Goal: Task Accomplishment & Management: Manage account settings

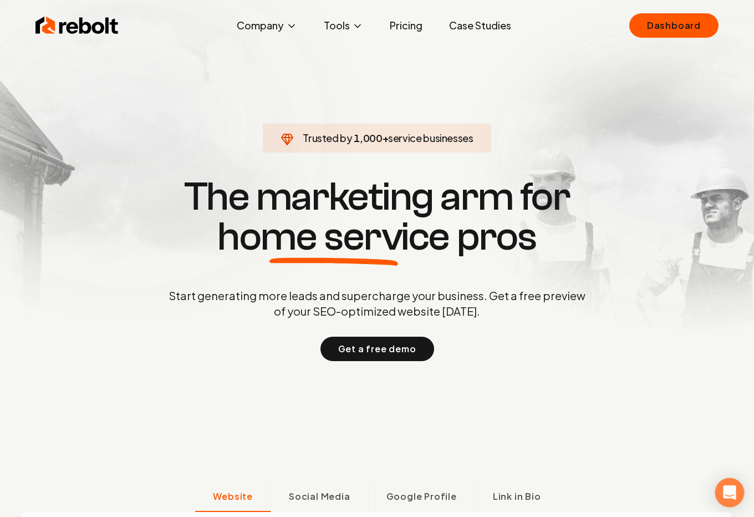
click at [728, 490] on icon "Open Intercom Messenger" at bounding box center [729, 492] width 13 height 14
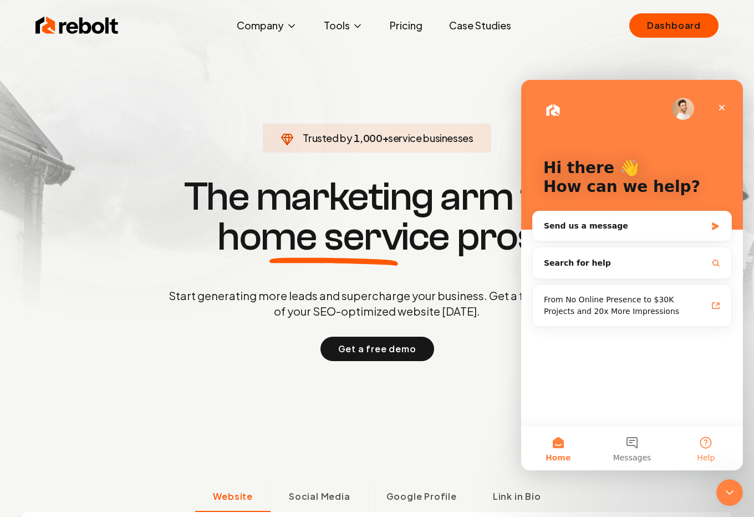
click at [708, 439] on button "Help" at bounding box center [706, 448] width 74 height 44
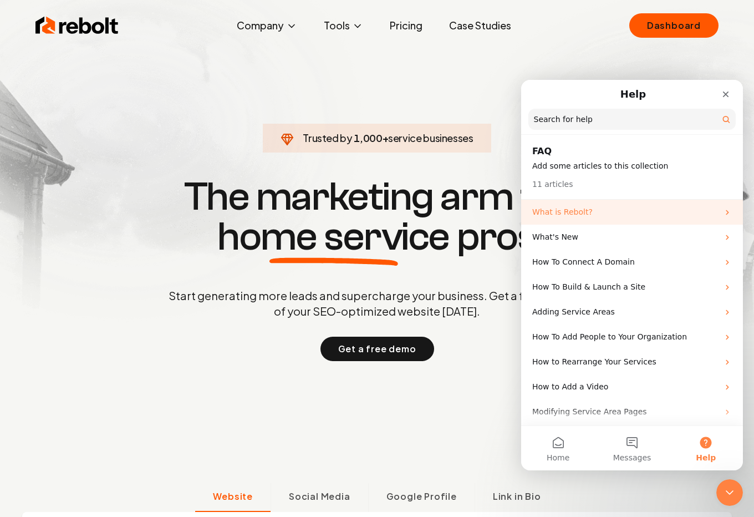
click at [605, 216] on p "What is Rebolt?" at bounding box center [625, 212] width 186 height 12
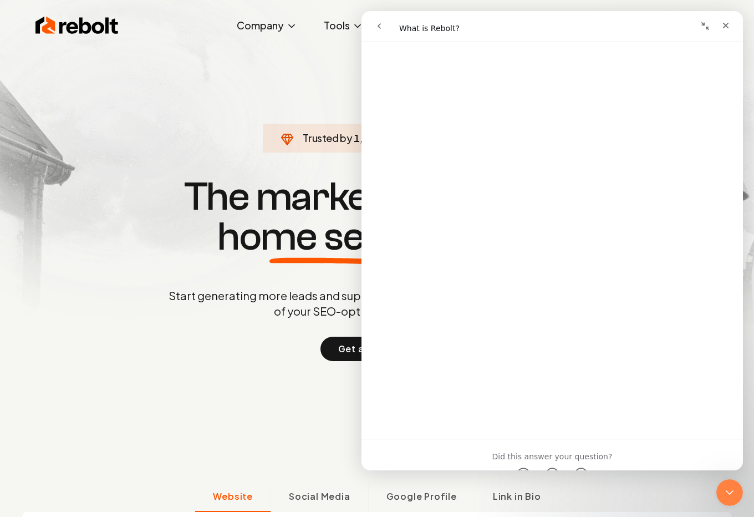
scroll to position [956, 0]
click at [556, 450] on link "Open in help center" at bounding box center [552, 453] width 89 height 9
click at [724, 24] on icon "Close" at bounding box center [725, 25] width 9 height 9
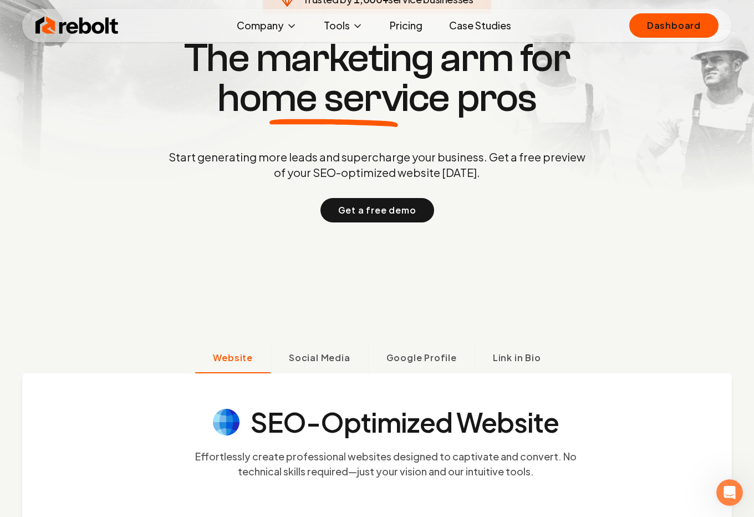
scroll to position [101, 0]
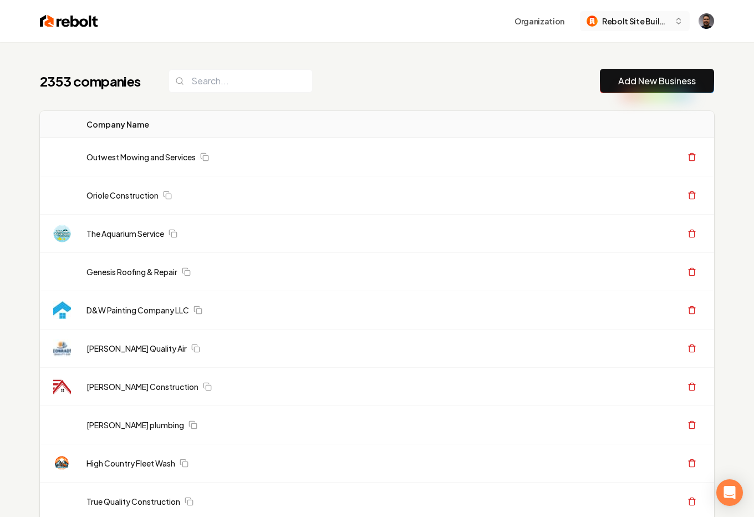
click at [624, 23] on span "Rebolt Site Builder" at bounding box center [636, 22] width 68 height 12
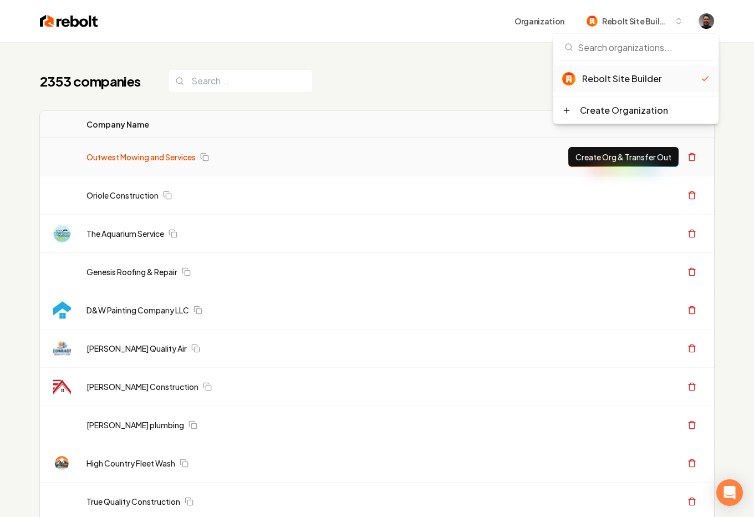
click at [124, 156] on link "Outwest Mowing and Services" at bounding box center [141, 156] width 109 height 11
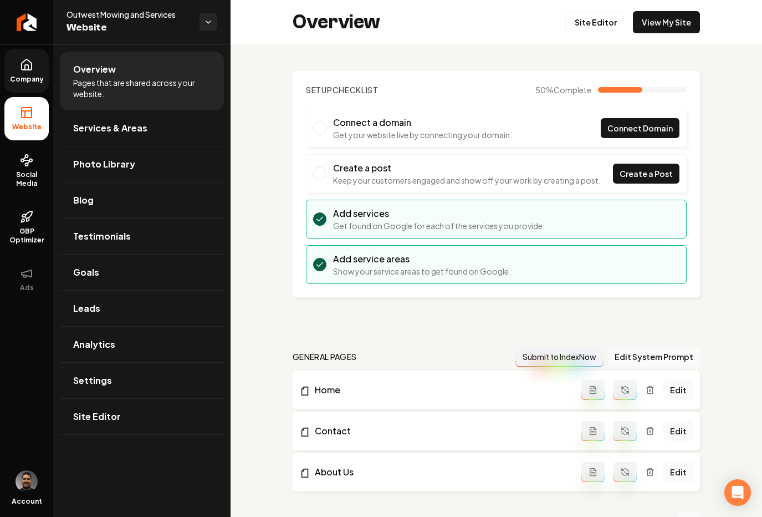
click at [33, 75] on span "Company" at bounding box center [27, 79] width 43 height 9
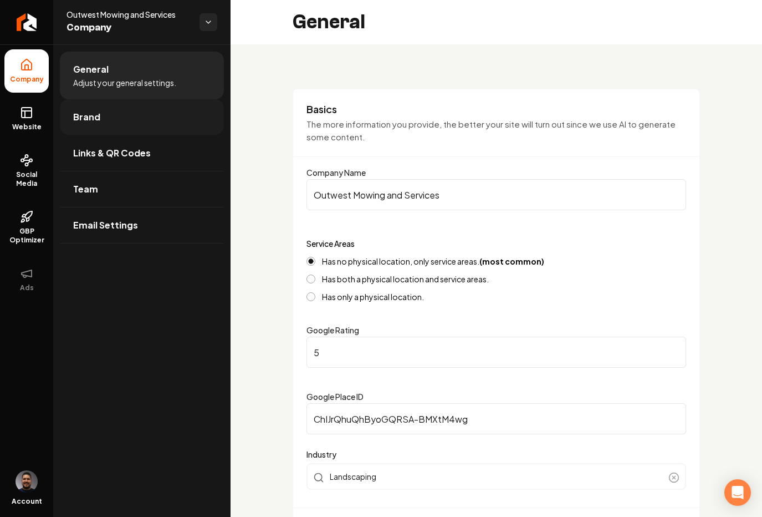
click at [123, 121] on link "Brand" at bounding box center [142, 116] width 164 height 35
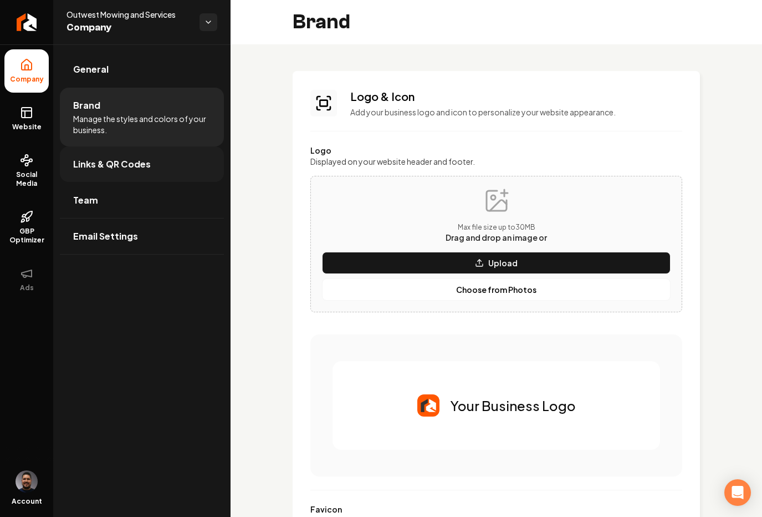
click at [120, 160] on span "Links & QR Codes" at bounding box center [112, 163] width 78 height 13
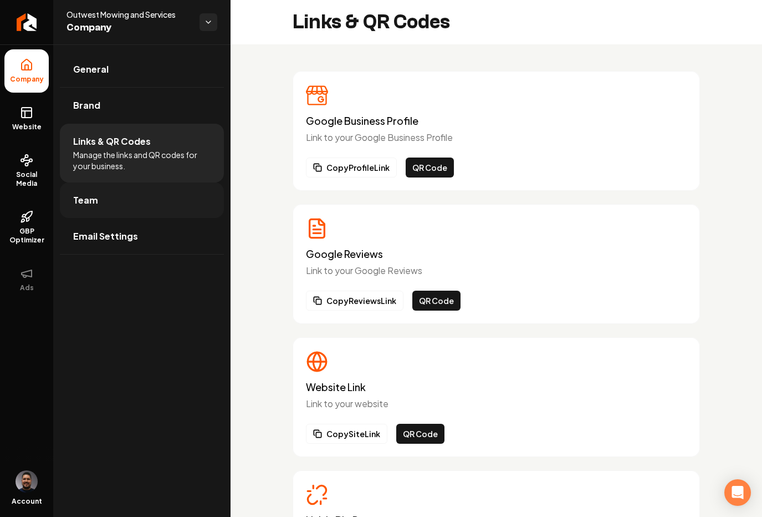
click at [106, 200] on link "Team" at bounding box center [142, 199] width 164 height 35
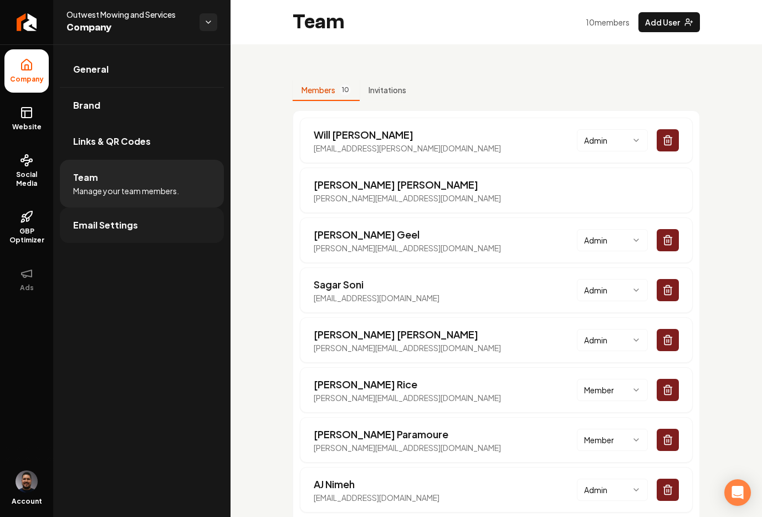
click at [118, 223] on span "Email Settings" at bounding box center [105, 224] width 65 height 13
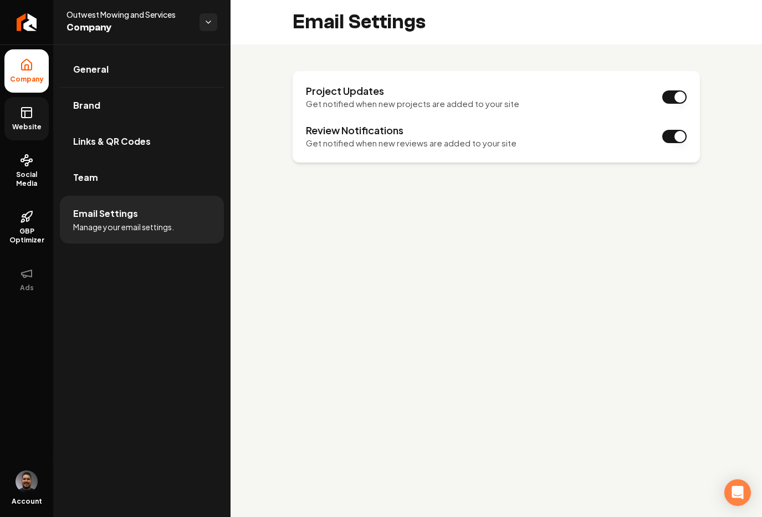
click at [25, 121] on link "Website" at bounding box center [26, 118] width 44 height 43
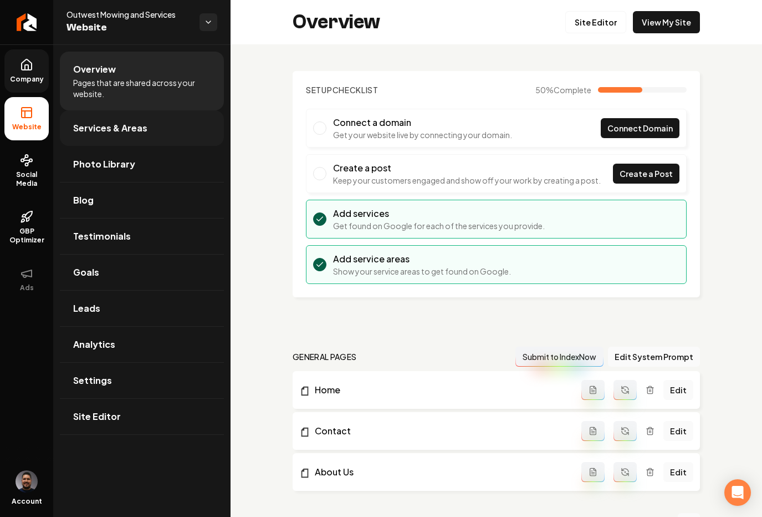
click at [157, 127] on link "Services & Areas" at bounding box center [142, 127] width 164 height 35
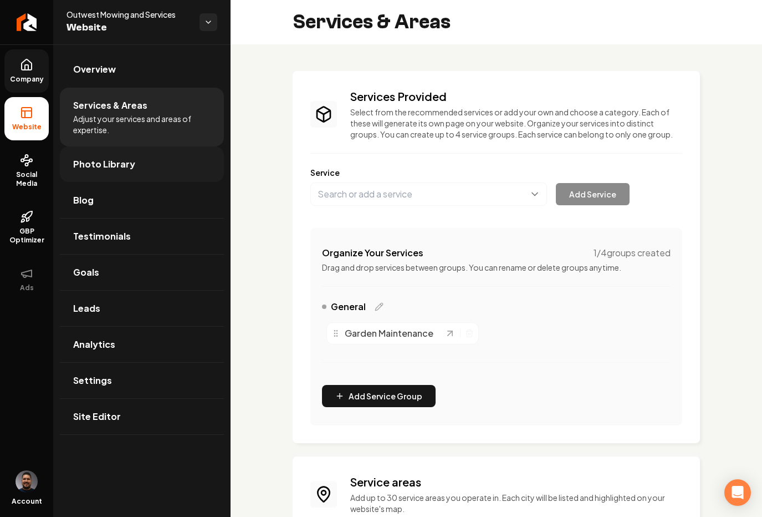
click at [150, 167] on link "Photo Library" at bounding box center [142, 163] width 164 height 35
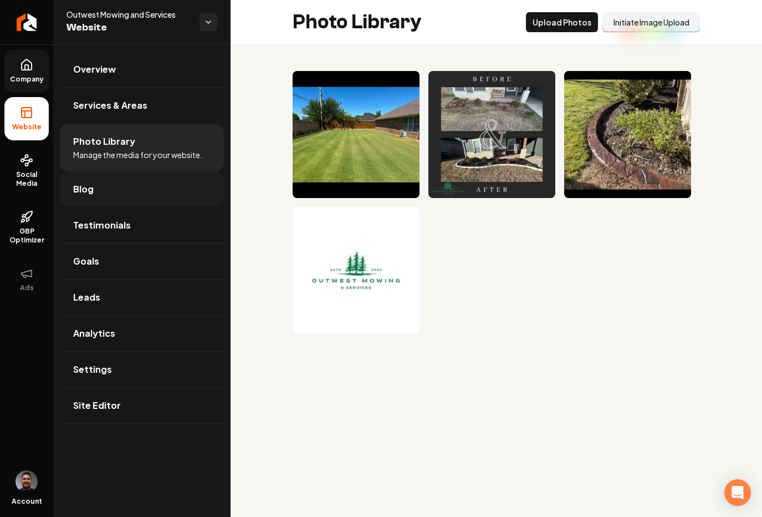
click at [105, 192] on link "Blog" at bounding box center [142, 188] width 164 height 35
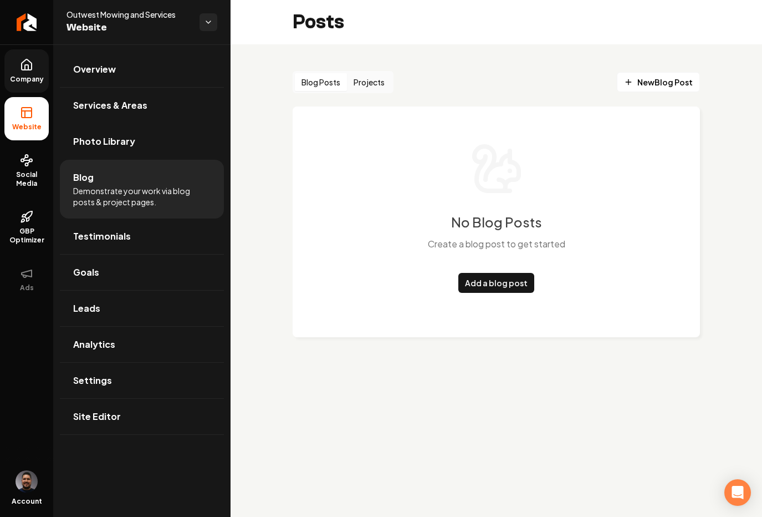
click at [454, 56] on div "Blog Posts Projects New Blog Post No Blog Posts Create a blog post to get start…" at bounding box center [497, 212] width 532 height 337
click at [146, 251] on link "Testimonials" at bounding box center [142, 235] width 164 height 35
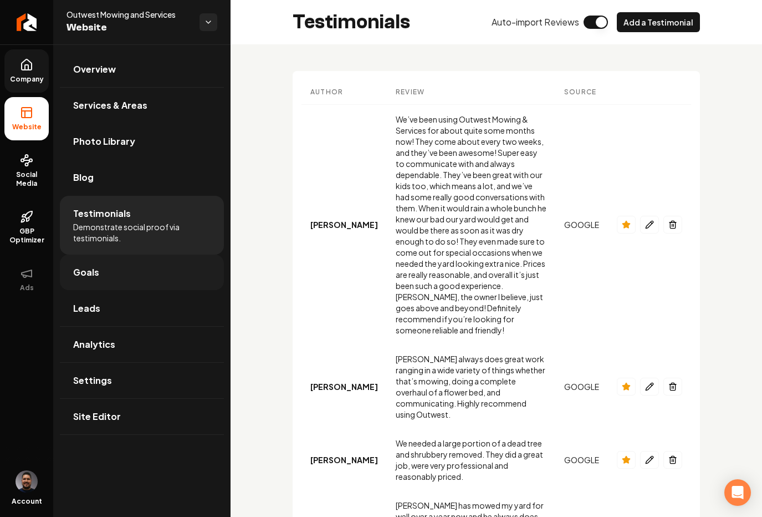
click at [132, 275] on link "Goals" at bounding box center [142, 272] width 164 height 35
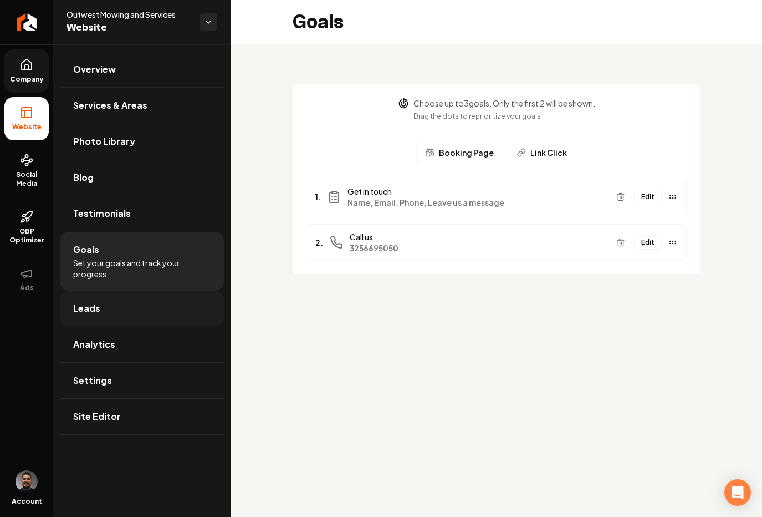
click at [109, 308] on link "Leads" at bounding box center [142, 308] width 164 height 35
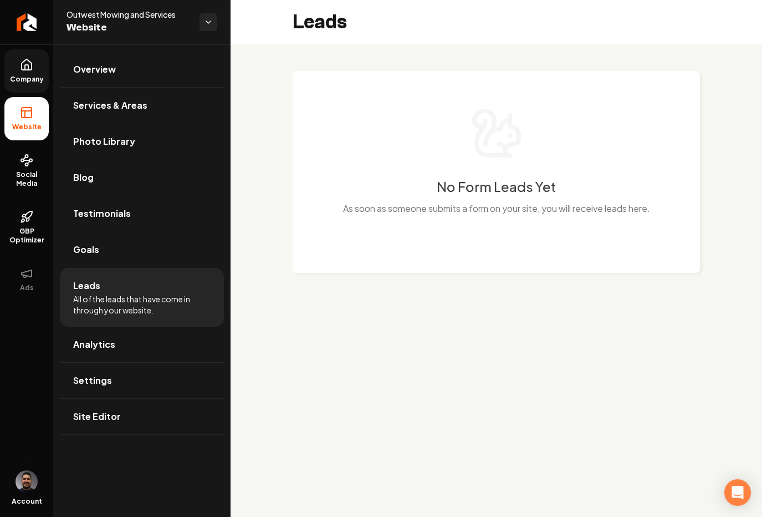
click at [421, 58] on div "No Form Leads Yet As soon as someone submits a form on your site, you will rece…" at bounding box center [497, 180] width 532 height 273
click at [119, 347] on link "Analytics" at bounding box center [142, 344] width 164 height 35
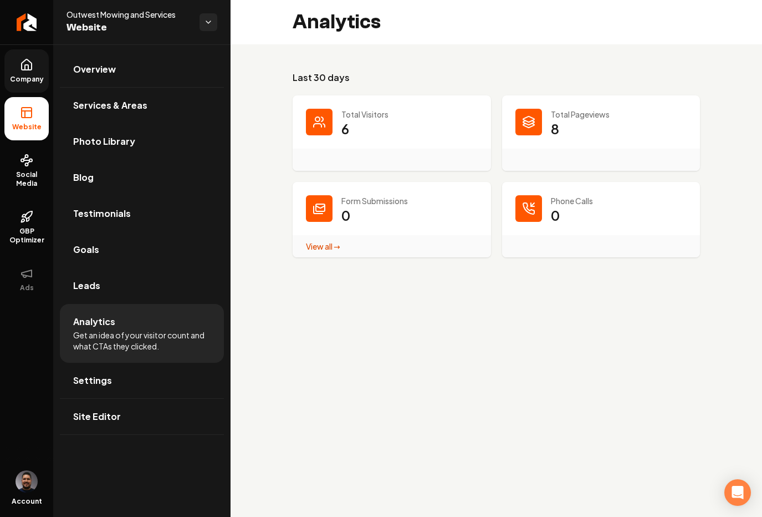
click at [515, 62] on div "Last 30 days Total Visitors 6 Total Pageviews 8 Form Submissions 0 View all → F…" at bounding box center [497, 164] width 532 height 240
click at [521, 21] on div "Analytics" at bounding box center [497, 22] width 532 height 44
click at [94, 384] on span "Settings" at bounding box center [92, 380] width 39 height 13
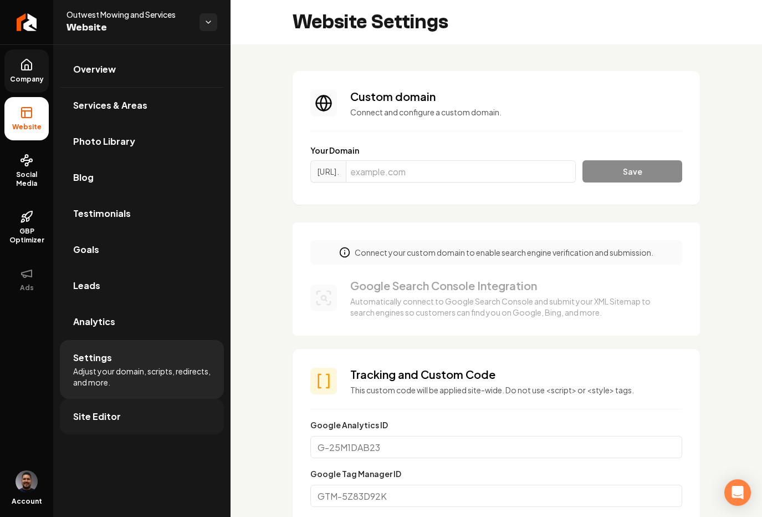
click at [122, 415] on link "Site Editor" at bounding box center [142, 416] width 164 height 35
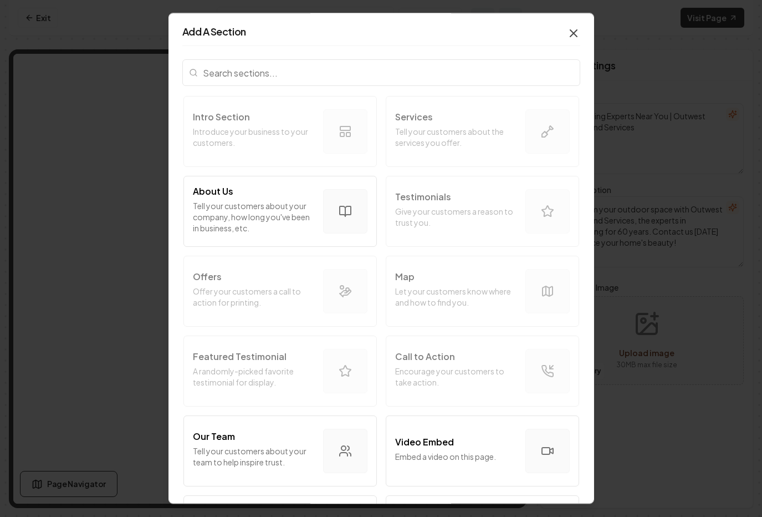
click at [571, 33] on icon "button" at bounding box center [574, 33] width 7 height 7
click at [567, 31] on icon "button" at bounding box center [573, 33] width 13 height 13
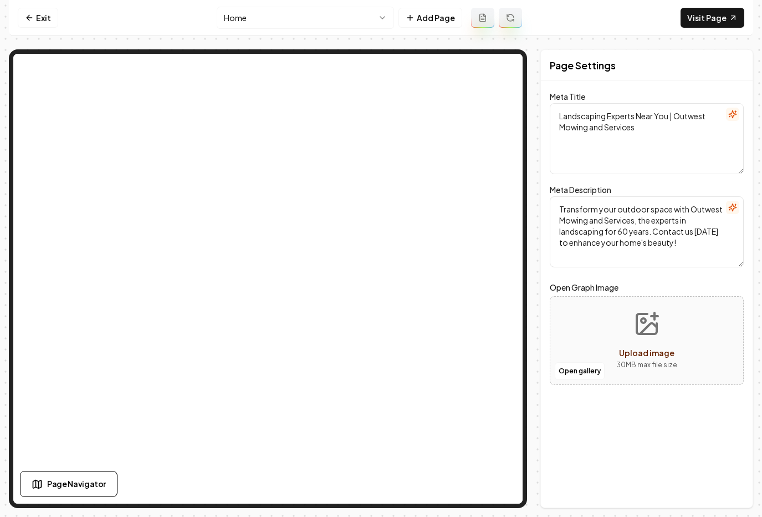
drag, startPoint x: 48, startPoint y: 16, endPoint x: 61, endPoint y: 15, distance: 13.4
click at [49, 16] on link "Exit" at bounding box center [38, 18] width 40 height 20
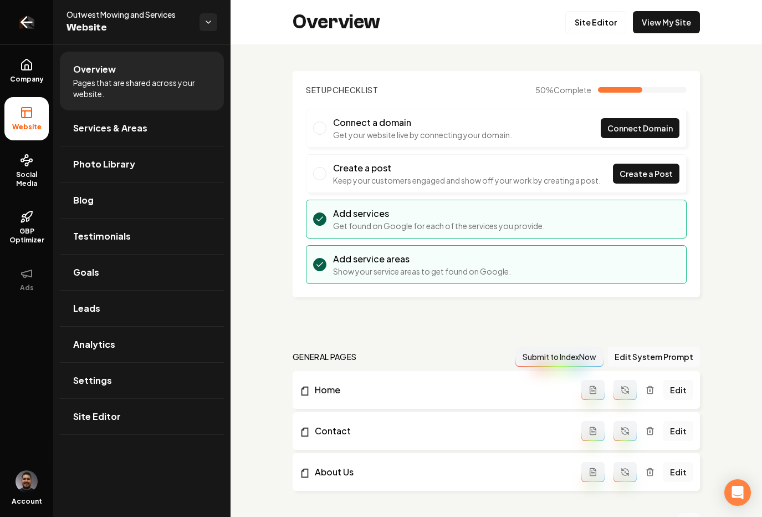
click at [21, 26] on icon "Return to dashboard" at bounding box center [27, 22] width 18 height 18
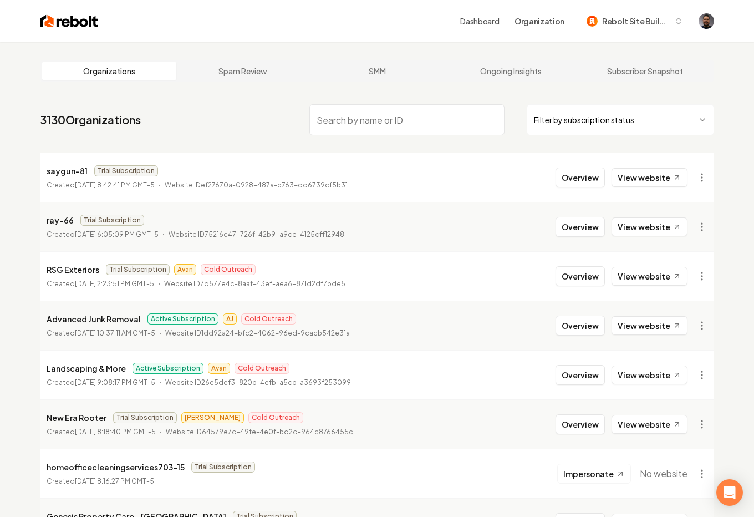
click at [63, 170] on p "saygun-81" at bounding box center [67, 170] width 41 height 13
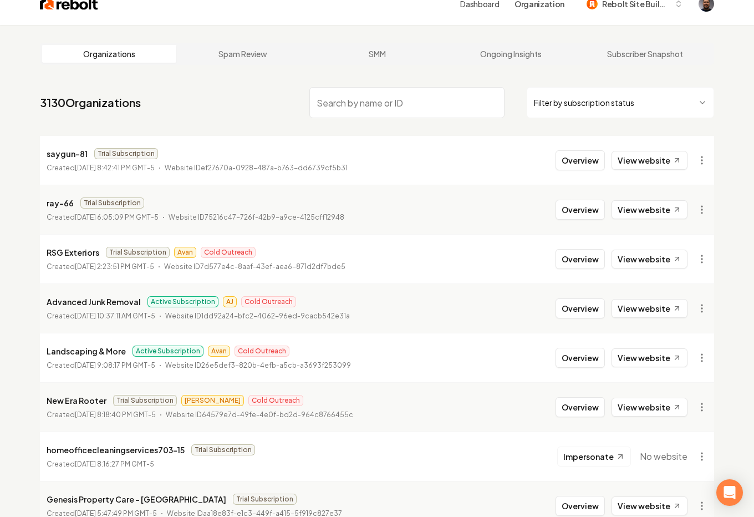
scroll to position [40, 0]
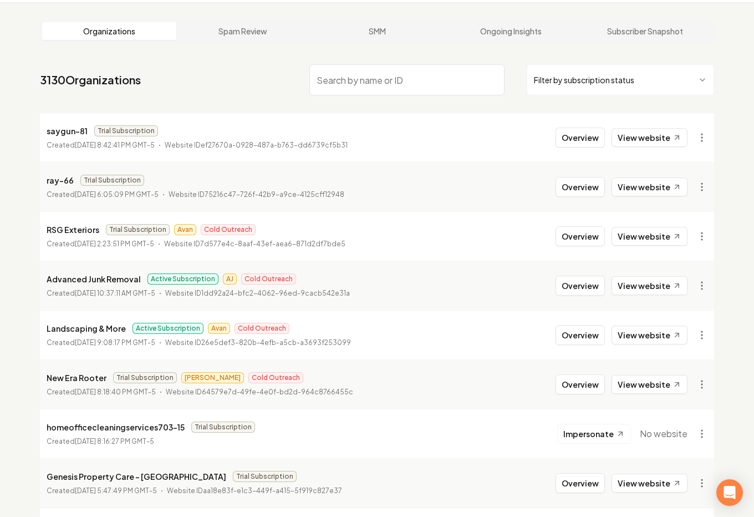
click at [90, 278] on p "Advanced Junk Removal" at bounding box center [94, 278] width 94 height 13
click at [590, 283] on button "Overview" at bounding box center [580, 286] width 49 height 20
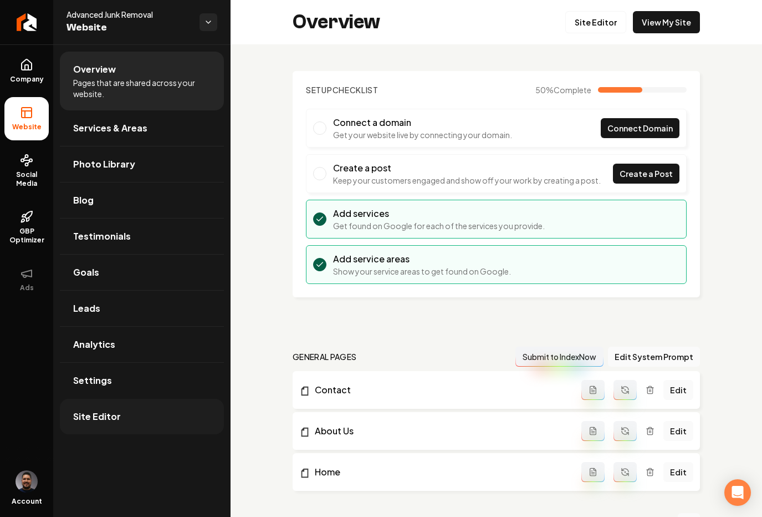
click at [138, 420] on link "Site Editor" at bounding box center [142, 416] width 164 height 35
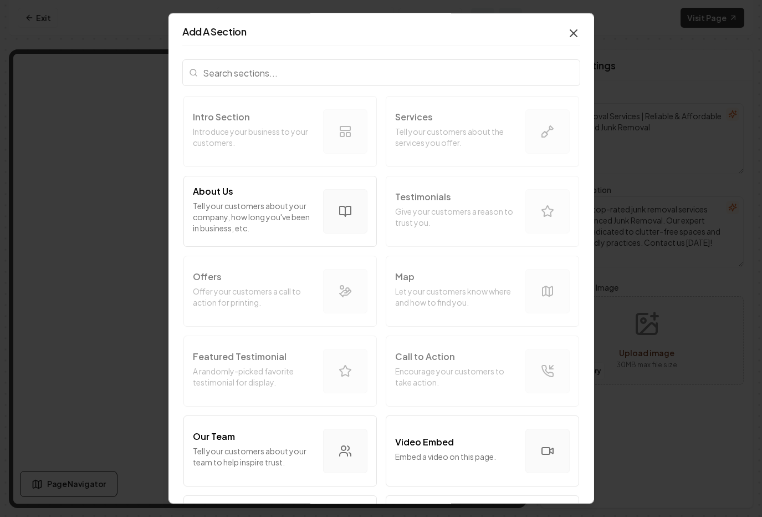
click at [568, 28] on icon "button" at bounding box center [573, 33] width 13 height 13
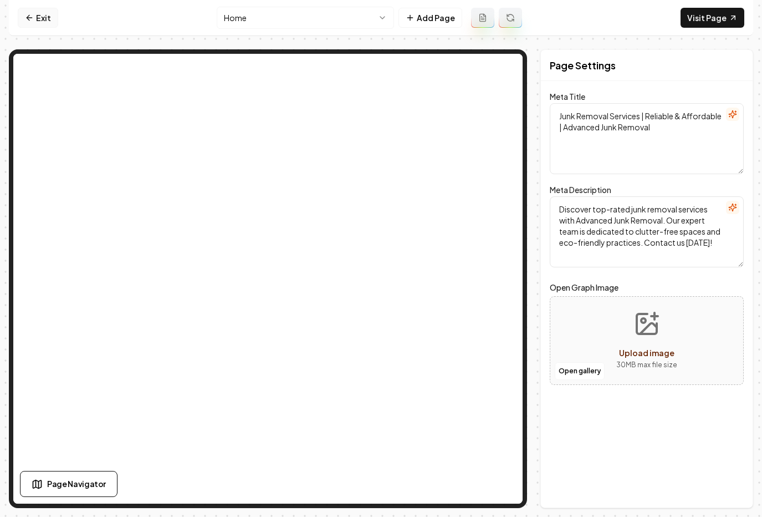
click at [34, 23] on link "Exit" at bounding box center [38, 18] width 40 height 20
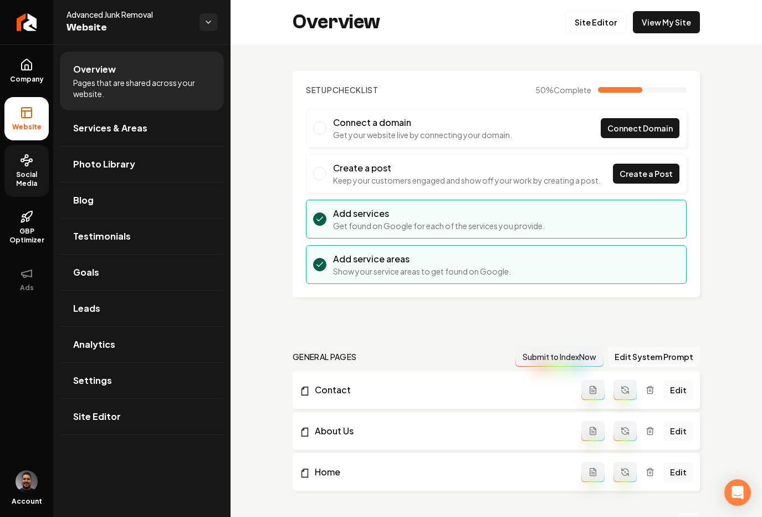
click at [22, 174] on span "Social Media" at bounding box center [26, 179] width 44 height 18
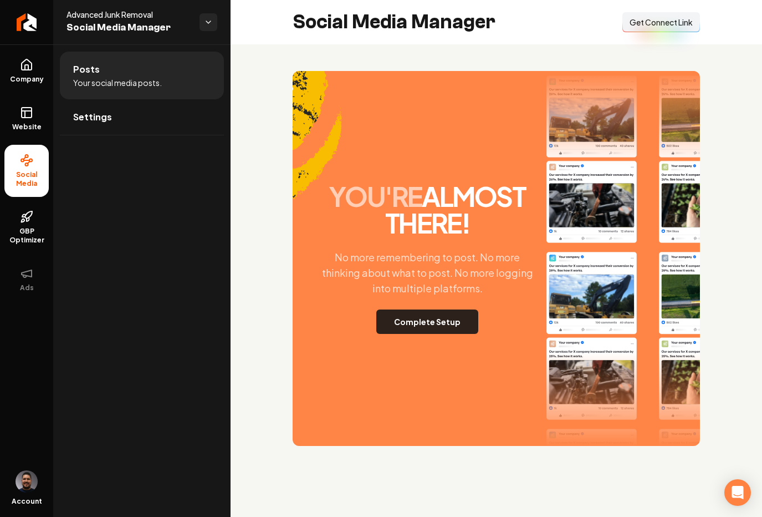
click at [414, 319] on button "Complete Setup" at bounding box center [428, 321] width 102 height 24
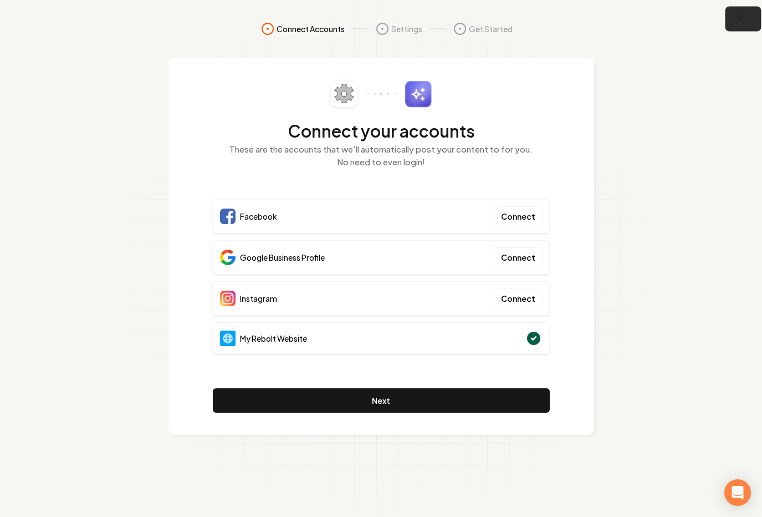
click at [738, 15] on icon "button" at bounding box center [741, 19] width 14 height 14
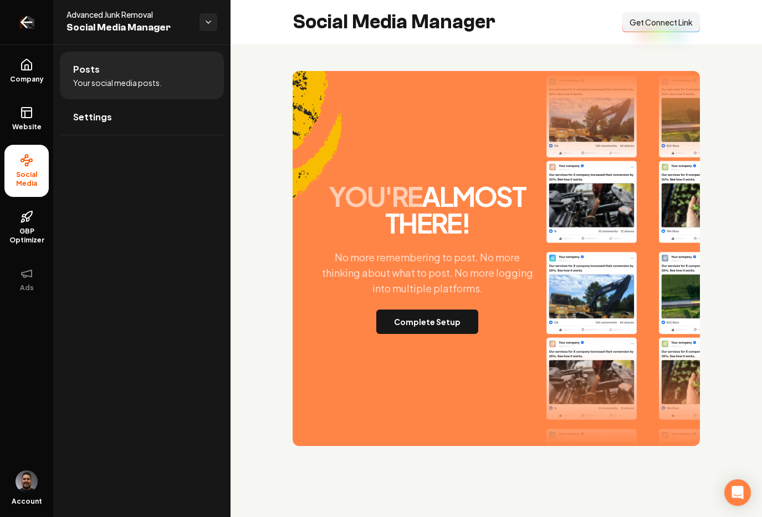
click at [32, 25] on icon "Return to dashboard" at bounding box center [27, 22] width 18 height 18
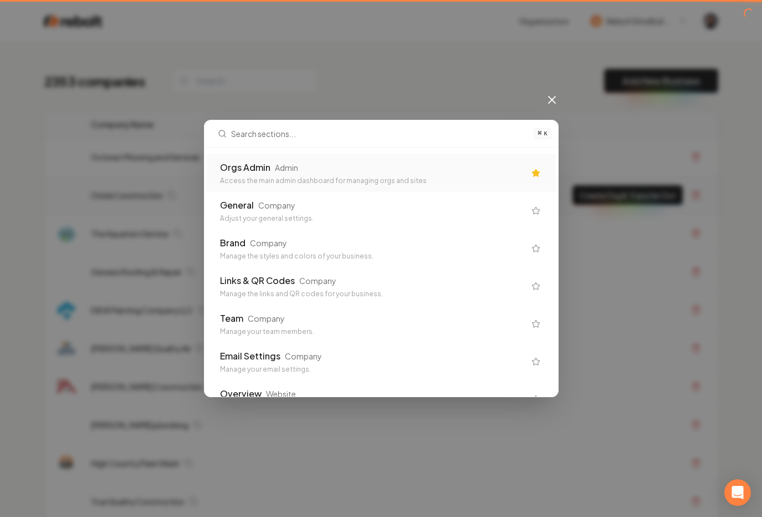
click at [273, 178] on div "Access the main admin dashboard for managing orgs and sites" at bounding box center [372, 180] width 305 height 9
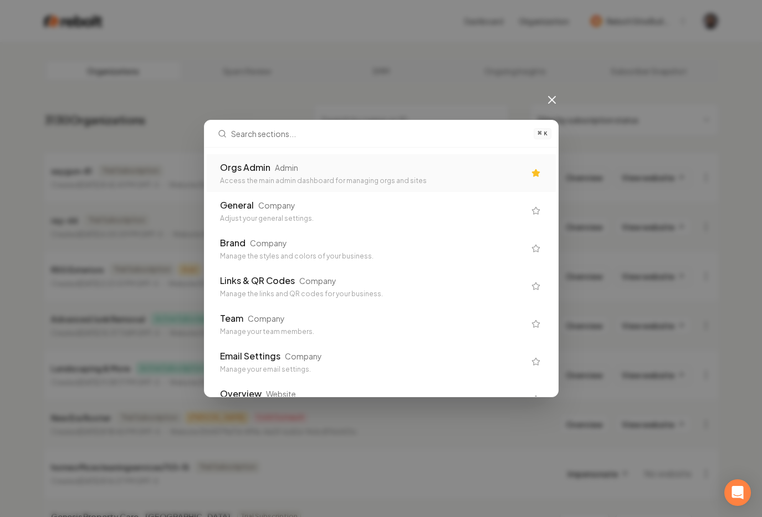
click at [393, 182] on div "Access the main admin dashboard for managing orgs and sites" at bounding box center [372, 180] width 305 height 9
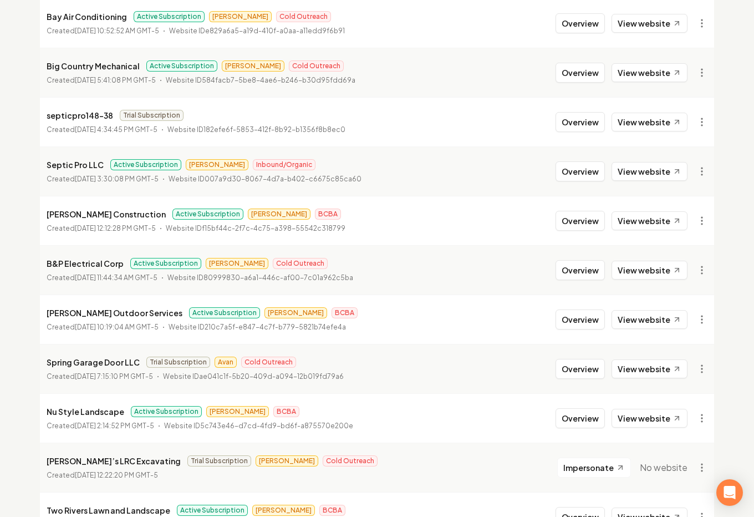
scroll to position [1156, 0]
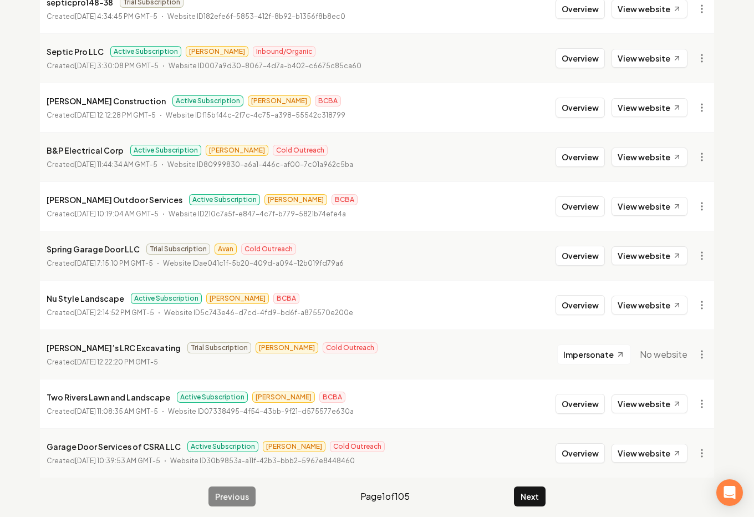
click at [57, 301] on p "Nu Style Landscape" at bounding box center [86, 298] width 78 height 13
click at [570, 308] on button "Overview" at bounding box center [580, 305] width 49 height 20
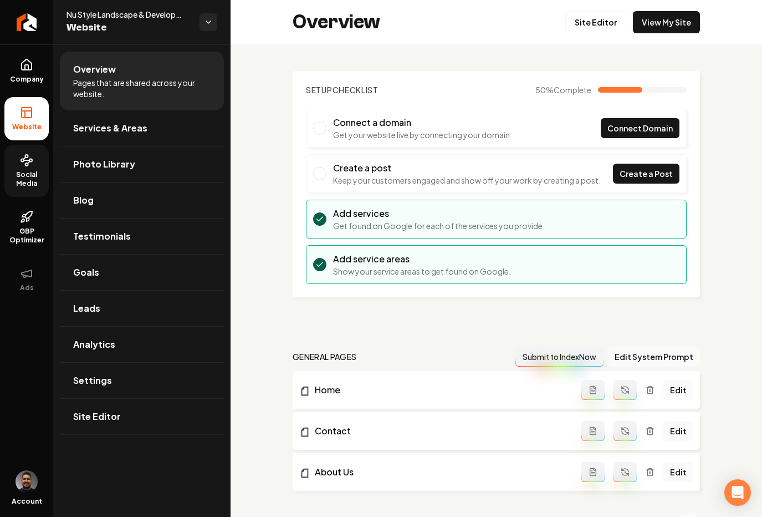
click at [28, 175] on span "Social Media" at bounding box center [26, 179] width 44 height 18
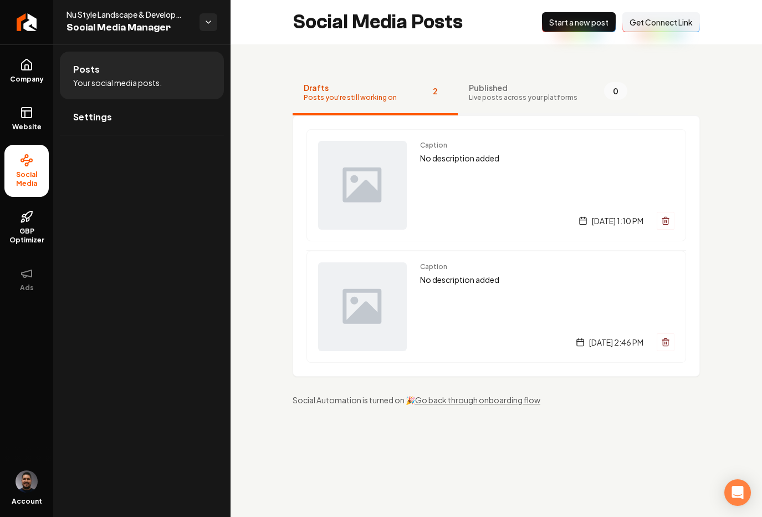
click at [492, 88] on span "Published" at bounding box center [523, 87] width 109 height 11
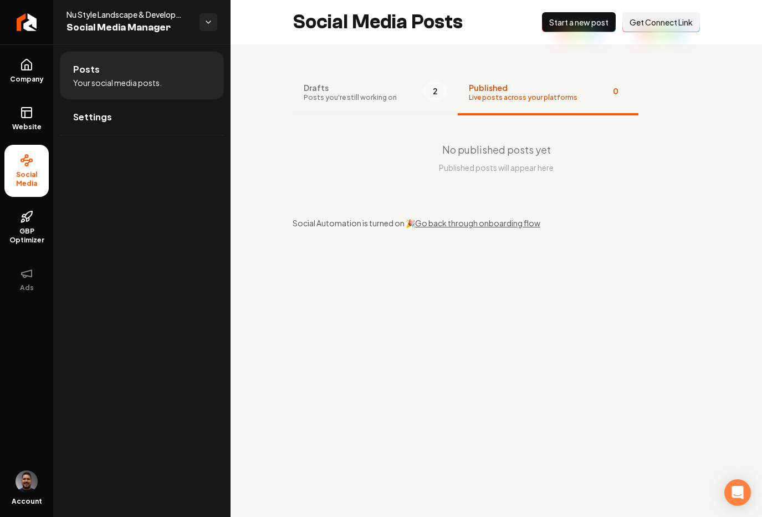
click at [328, 98] on span "Posts you're still working on" at bounding box center [350, 97] width 93 height 9
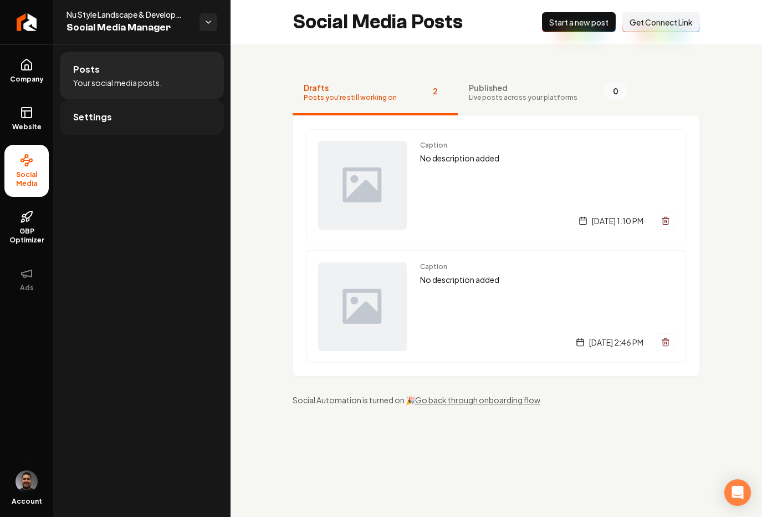
click at [101, 113] on span "Settings" at bounding box center [92, 116] width 39 height 13
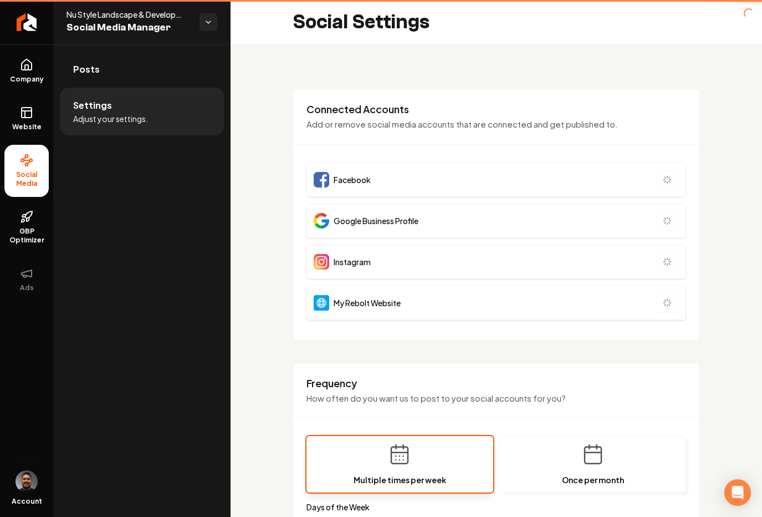
type input "**********"
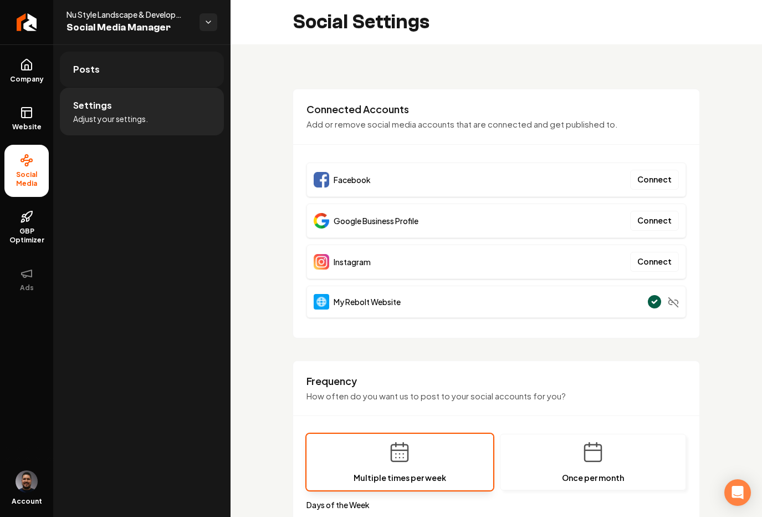
click at [119, 70] on link "Posts" at bounding box center [142, 69] width 164 height 35
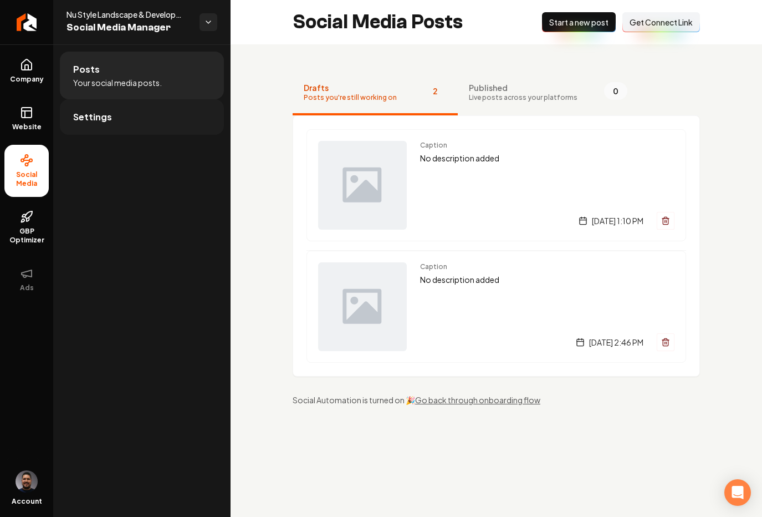
click at [174, 126] on link "Settings" at bounding box center [142, 116] width 164 height 35
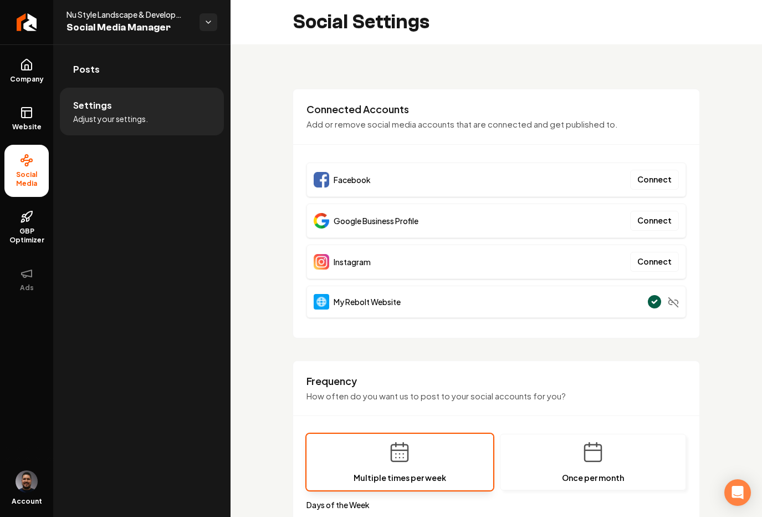
click at [707, 144] on div "**********" at bounding box center [497, 521] width 532 height 955
click at [26, 241] on span "GBP Optimizer" at bounding box center [26, 236] width 44 height 18
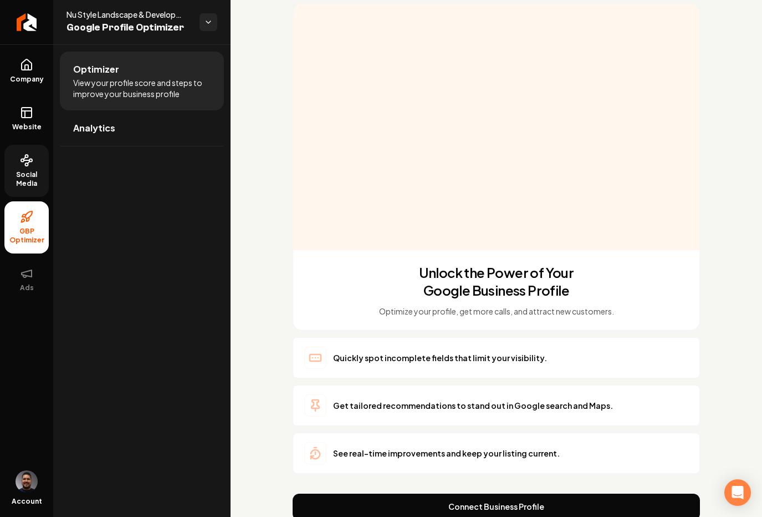
scroll to position [98, 0]
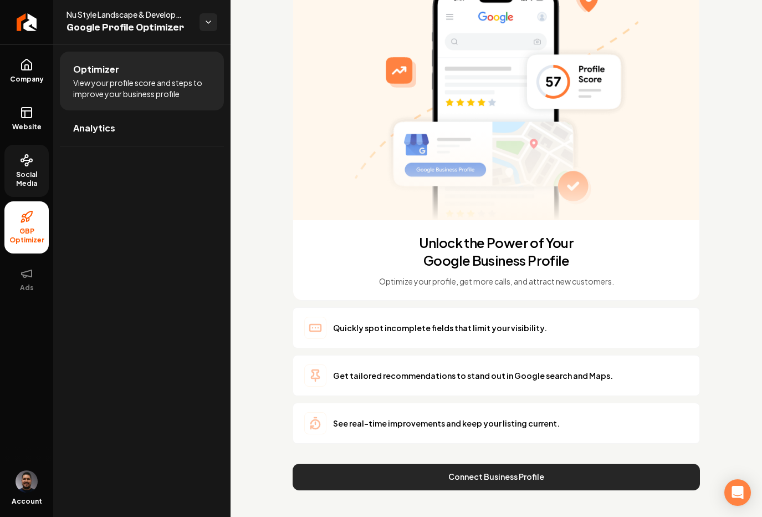
click at [486, 475] on button "Connect Business Profile" at bounding box center [497, 477] width 408 height 27
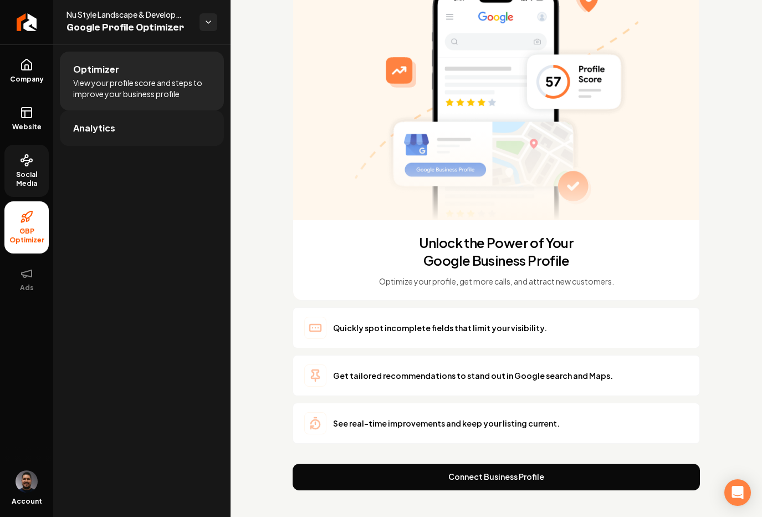
click at [102, 124] on span "Analytics" at bounding box center [94, 127] width 42 height 13
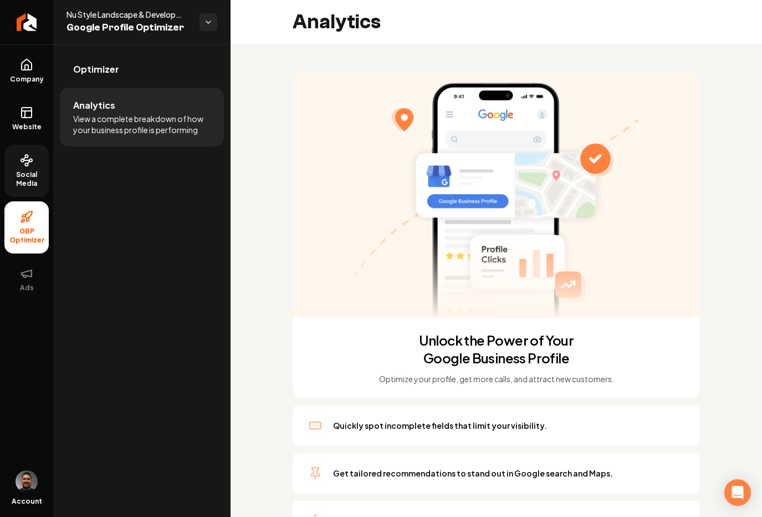
click at [151, 194] on div "Optimizer Analytics View a complete breakdown of how your business profile is p…" at bounding box center [141, 280] width 177 height 472
click at [26, 482] on img "Open user button" at bounding box center [27, 481] width 22 height 22
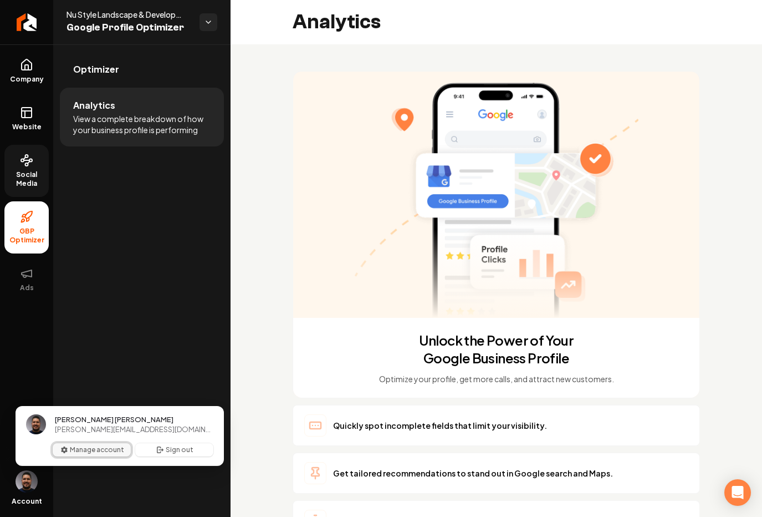
click at [90, 449] on button "Manage account" at bounding box center [92, 449] width 78 height 13
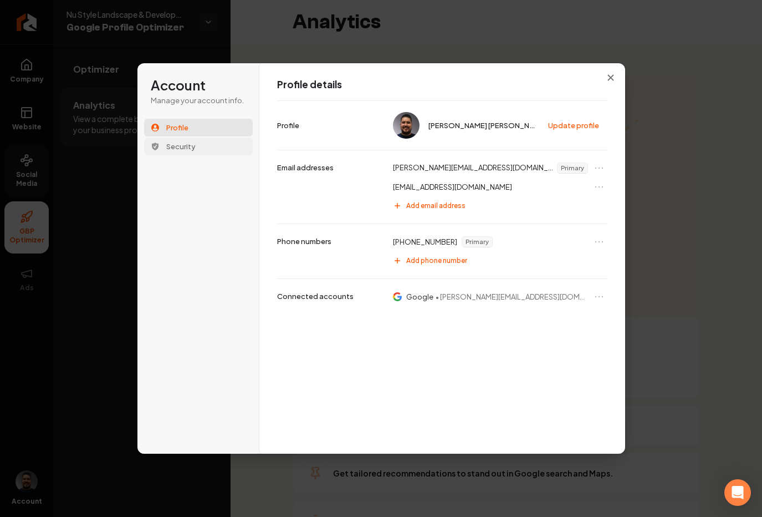
click at [191, 143] on span "Security" at bounding box center [180, 146] width 29 height 10
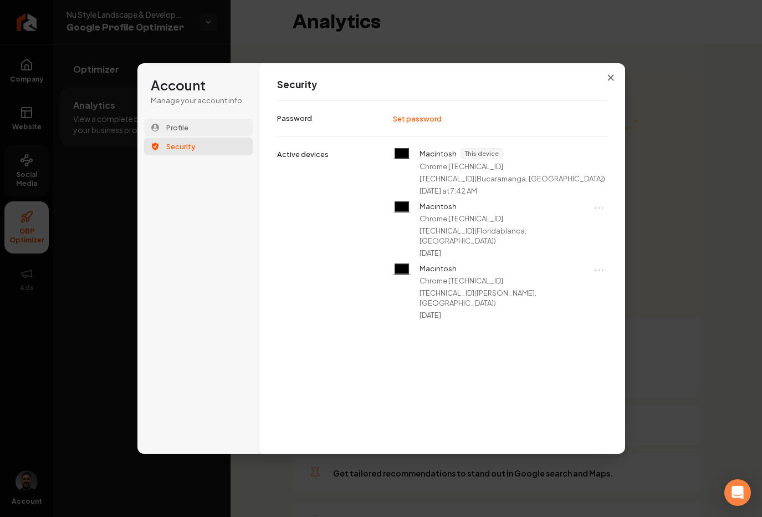
click at [190, 129] on button "Profile" at bounding box center [198, 128] width 109 height 18
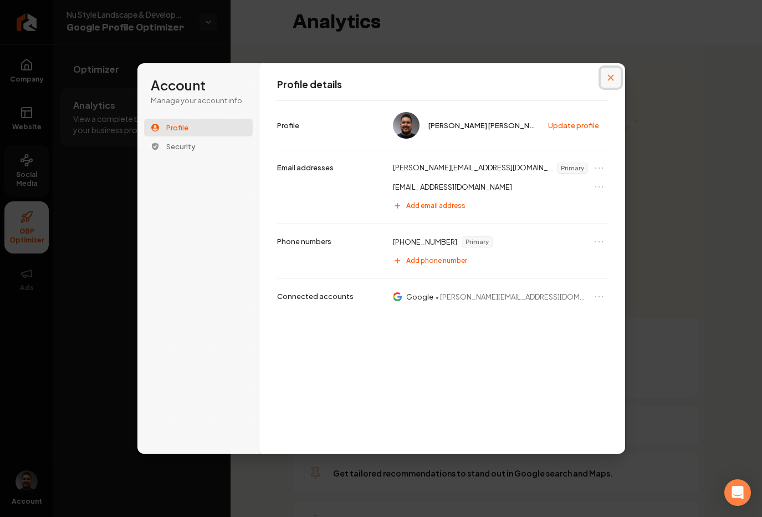
click at [619, 77] on button "Close modal" at bounding box center [611, 78] width 20 height 20
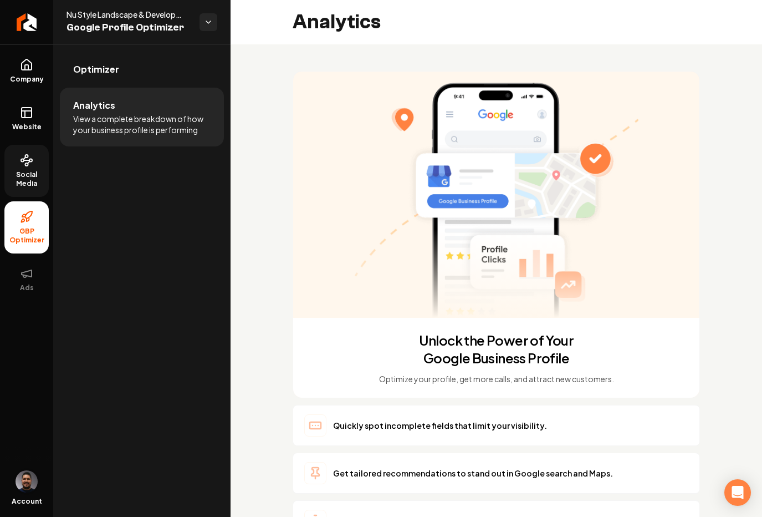
click at [35, 487] on span "Open user button" at bounding box center [27, 481] width 22 height 22
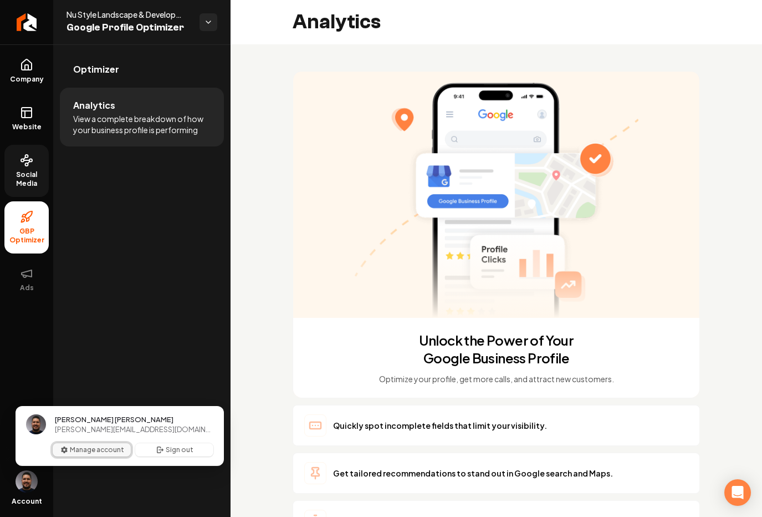
click at [98, 451] on button "Manage account" at bounding box center [92, 449] width 78 height 13
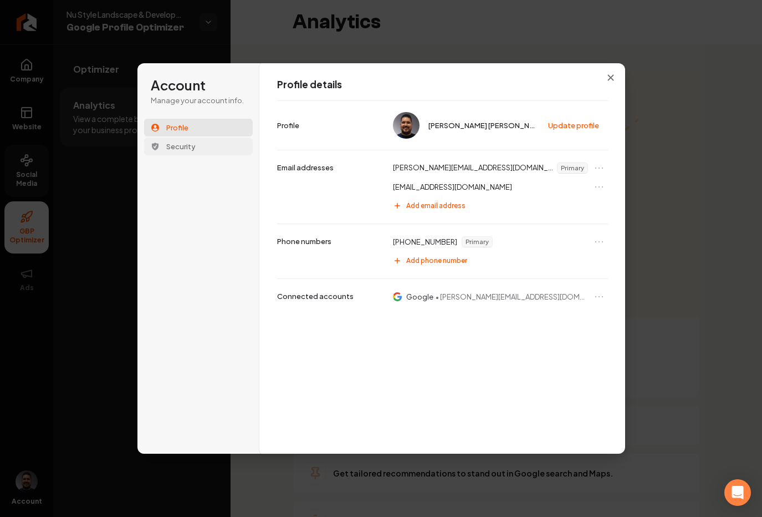
click at [190, 146] on span "Security" at bounding box center [180, 146] width 29 height 10
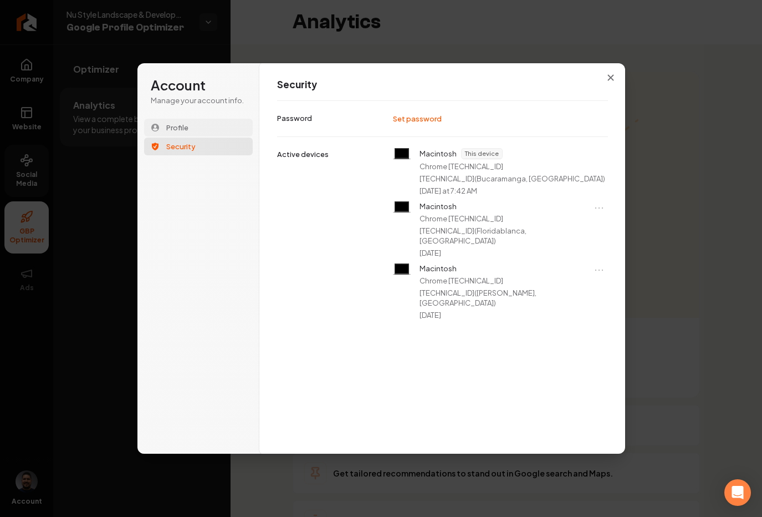
click at [191, 128] on button "Profile" at bounding box center [198, 128] width 109 height 18
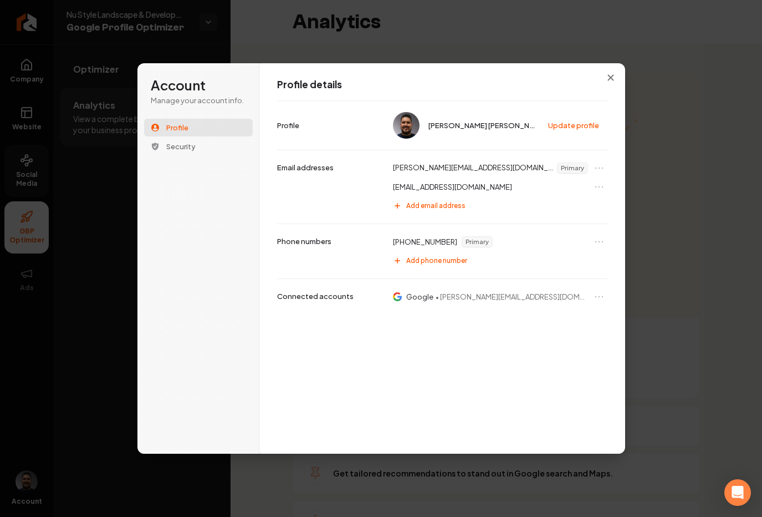
drag, startPoint x: 440, startPoint y: 36, endPoint x: 468, endPoint y: 31, distance: 28.2
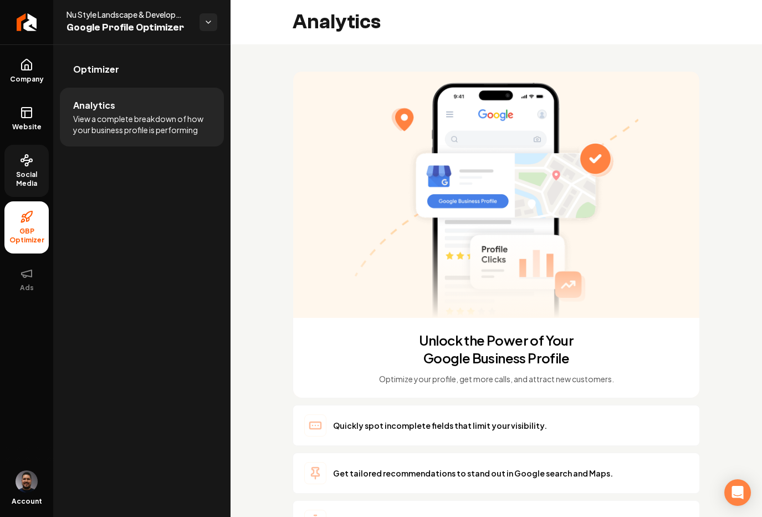
click at [32, 494] on div "Account" at bounding box center [26, 491] width 53 height 51
click at [30, 487] on img "Open user button" at bounding box center [27, 481] width 22 height 22
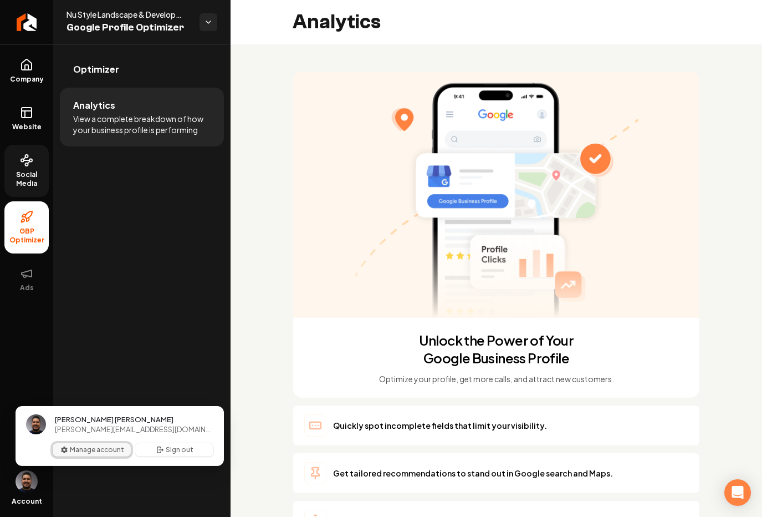
click at [126, 449] on button "Manage account" at bounding box center [92, 449] width 78 height 13
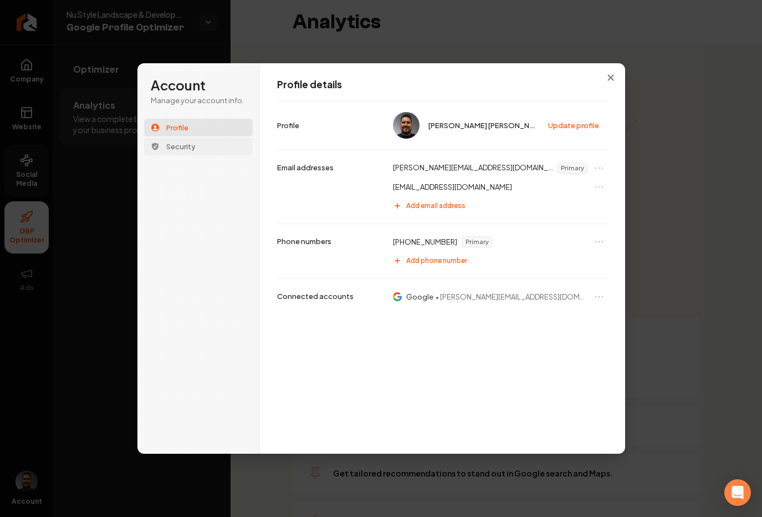
click at [184, 146] on span "Security" at bounding box center [180, 146] width 29 height 10
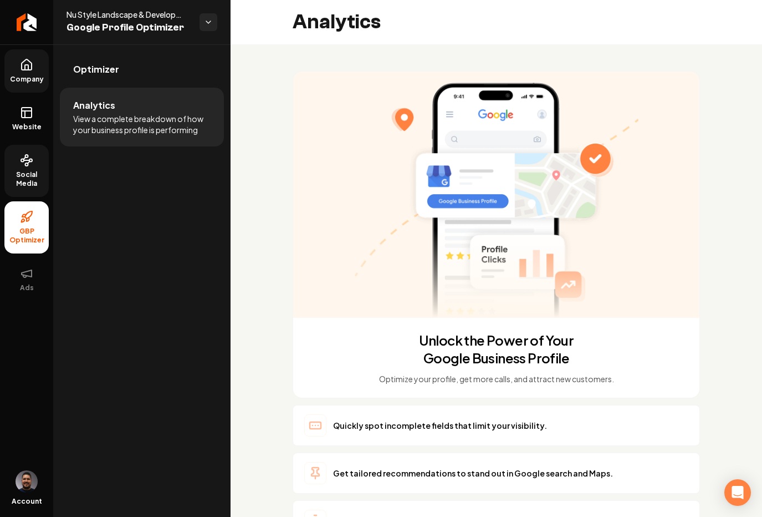
click at [31, 78] on span "Company" at bounding box center [27, 79] width 43 height 9
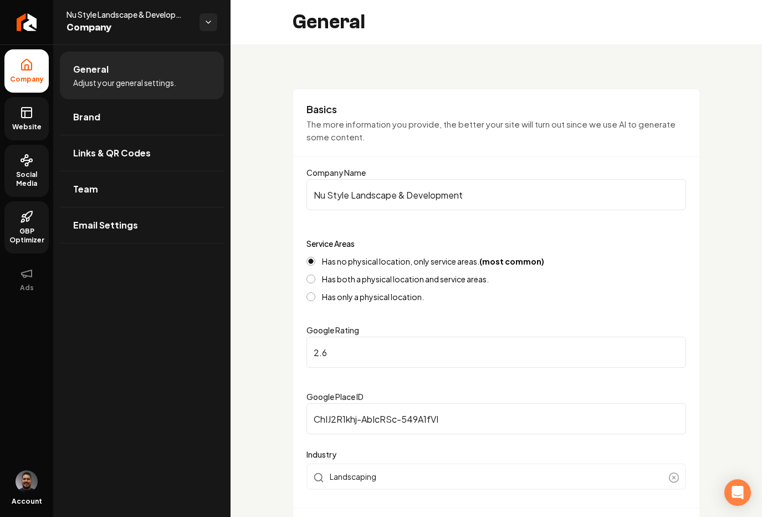
click at [20, 115] on icon at bounding box center [26, 112] width 13 height 13
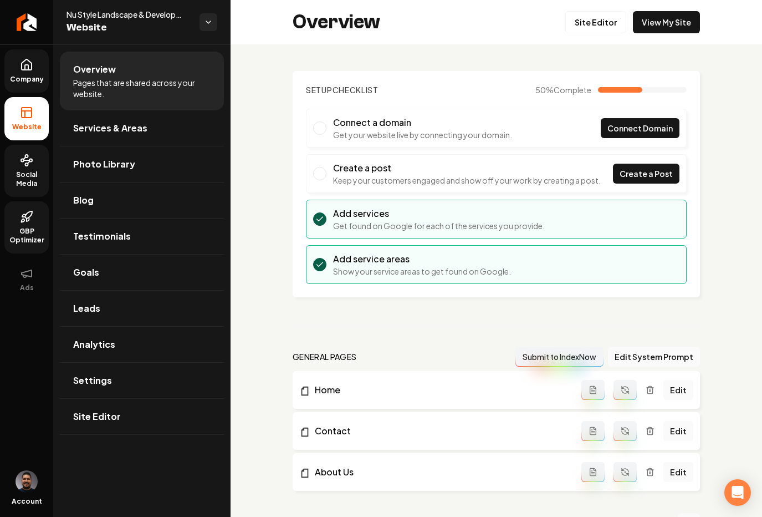
click at [21, 82] on span "Company" at bounding box center [27, 79] width 43 height 9
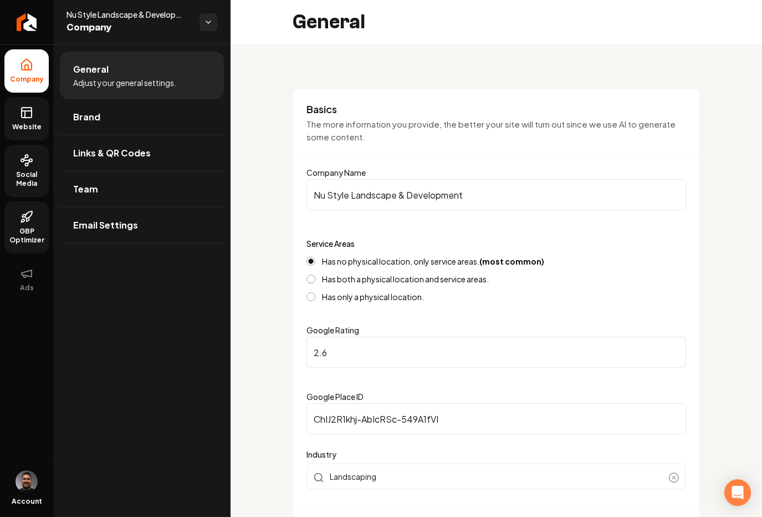
click at [27, 121] on link "Website" at bounding box center [26, 118] width 44 height 43
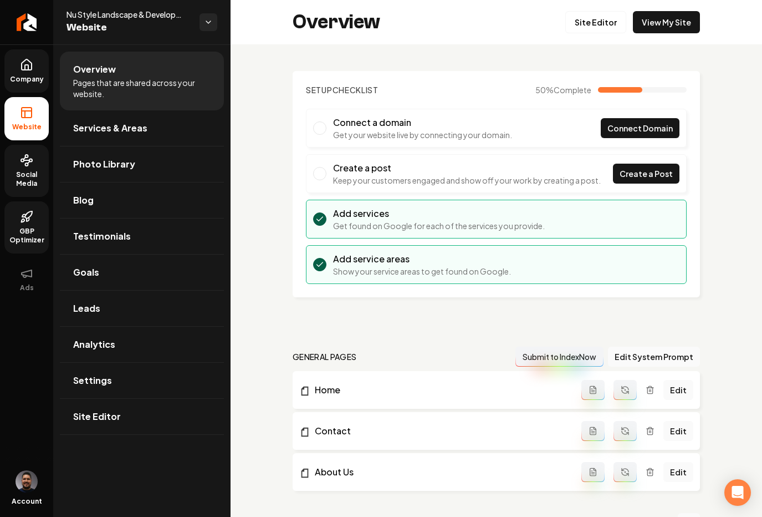
click at [21, 184] on span "Social Media" at bounding box center [26, 179] width 44 height 18
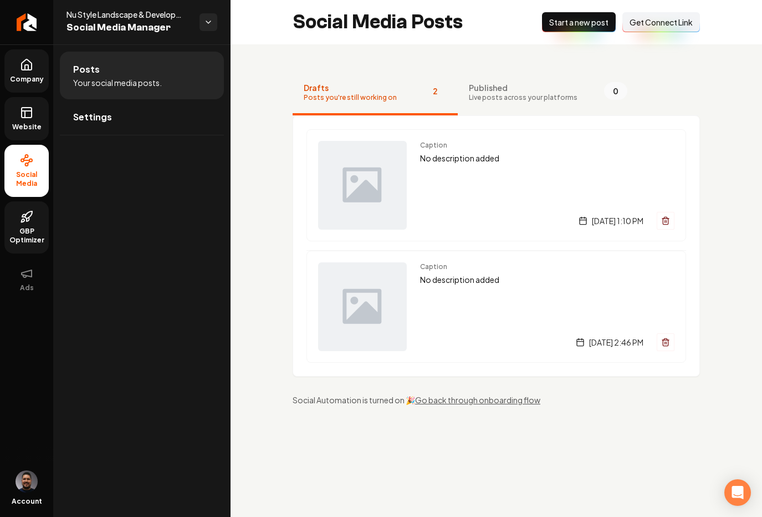
click at [21, 208] on link "GBP Optimizer" at bounding box center [26, 227] width 44 height 52
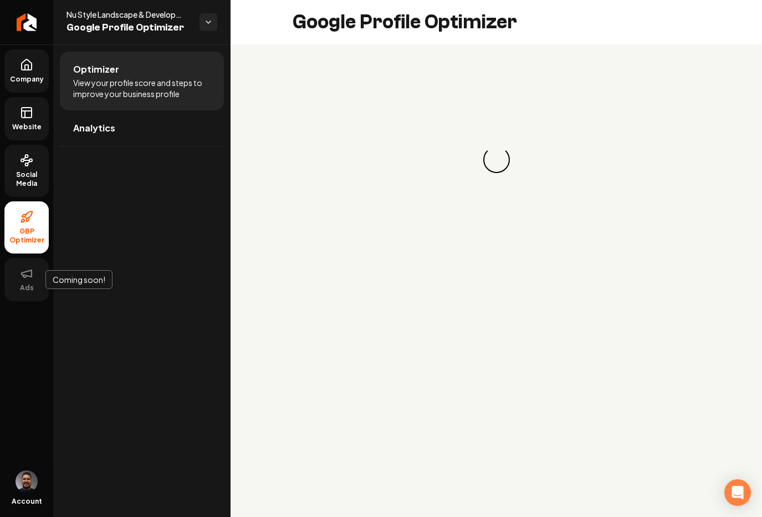
click at [35, 297] on button "Ads" at bounding box center [26, 279] width 44 height 43
click at [27, 286] on span "Ads" at bounding box center [27, 287] width 23 height 9
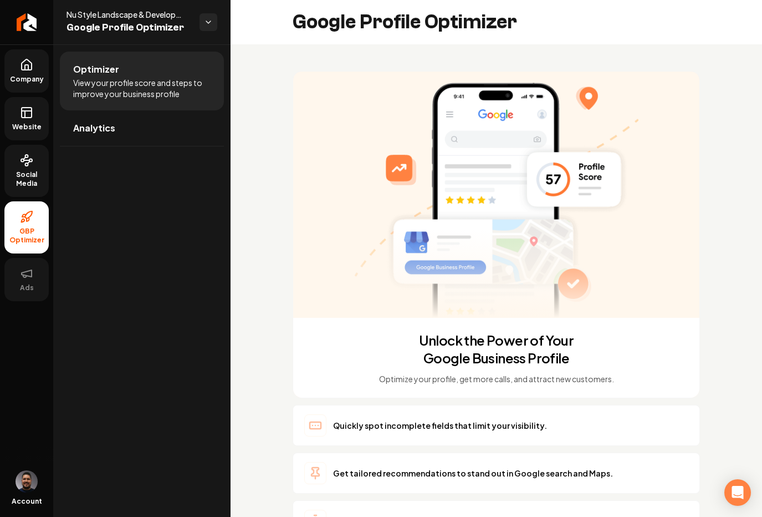
click at [27, 286] on span "Ads" at bounding box center [27, 287] width 23 height 9
drag, startPoint x: 26, startPoint y: 284, endPoint x: 57, endPoint y: 271, distance: 34.1
click at [26, 284] on span "Ads" at bounding box center [27, 287] width 23 height 9
click at [31, 278] on icon at bounding box center [26, 273] width 13 height 13
click at [736, 491] on icon "Open Intercom Messenger" at bounding box center [737, 492] width 13 height 14
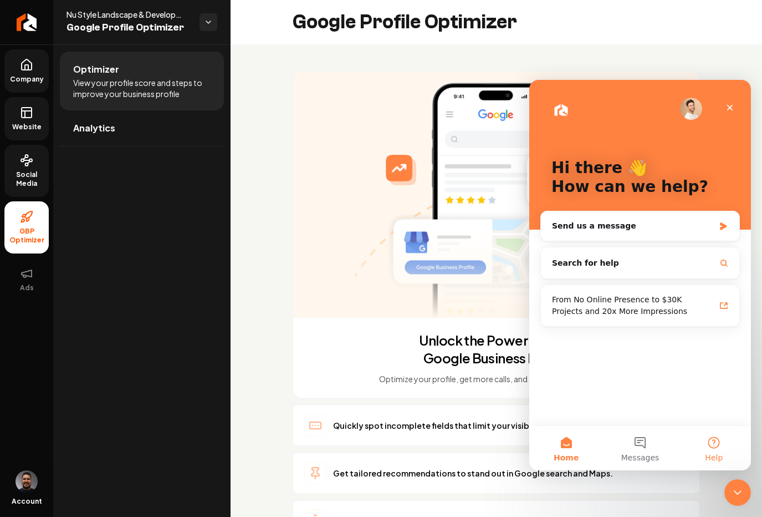
click at [713, 450] on button "Help" at bounding box center [715, 448] width 74 height 44
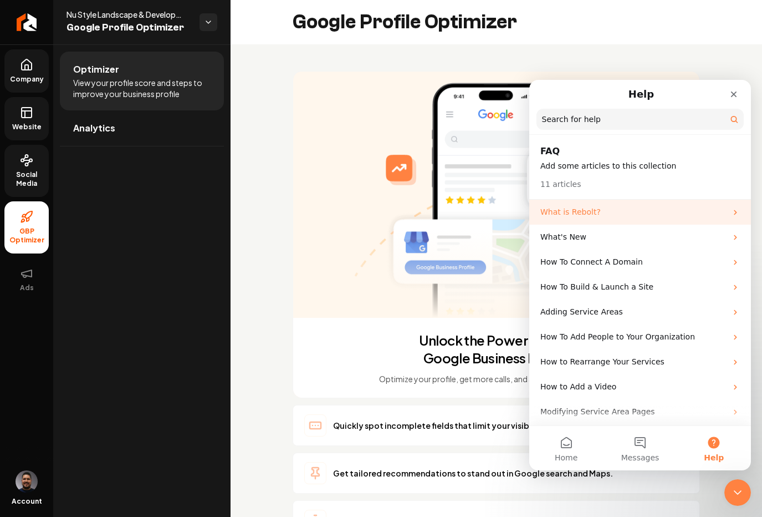
click at [583, 216] on p "What is Rebolt?" at bounding box center [634, 212] width 186 height 12
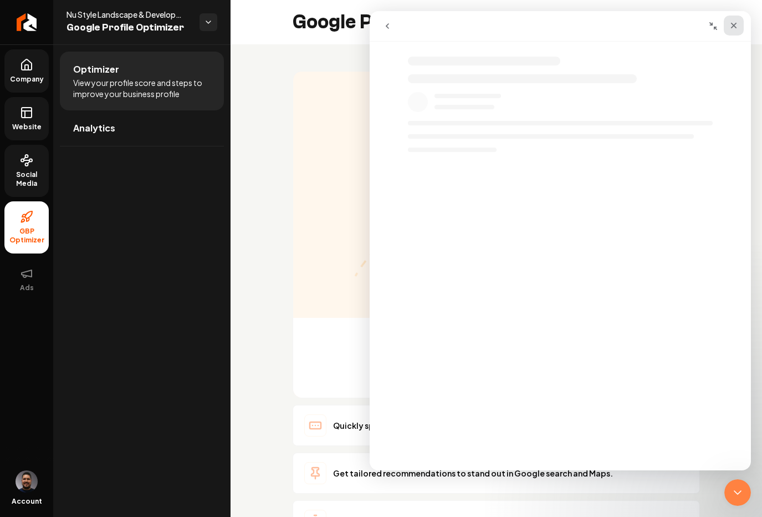
click at [737, 31] on div "Close" at bounding box center [734, 26] width 20 height 20
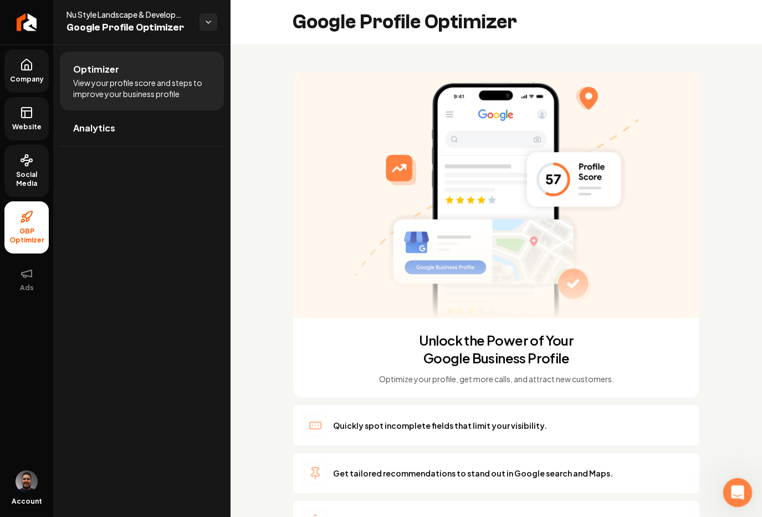
click at [732, 491] on icon "Open Intercom Messenger" at bounding box center [737, 491] width 18 height 18
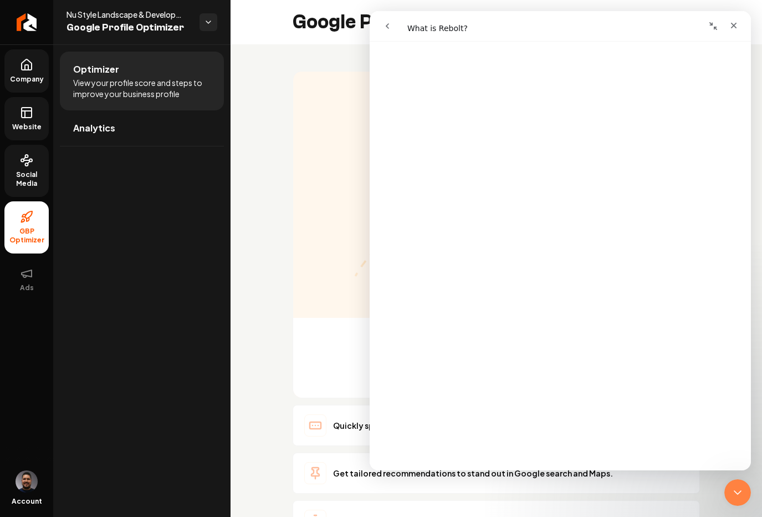
scroll to position [956, 0]
click at [538, 455] on link "Open in help center" at bounding box center [560, 453] width 89 height 9
click at [16, 75] on span "Company" at bounding box center [27, 79] width 43 height 9
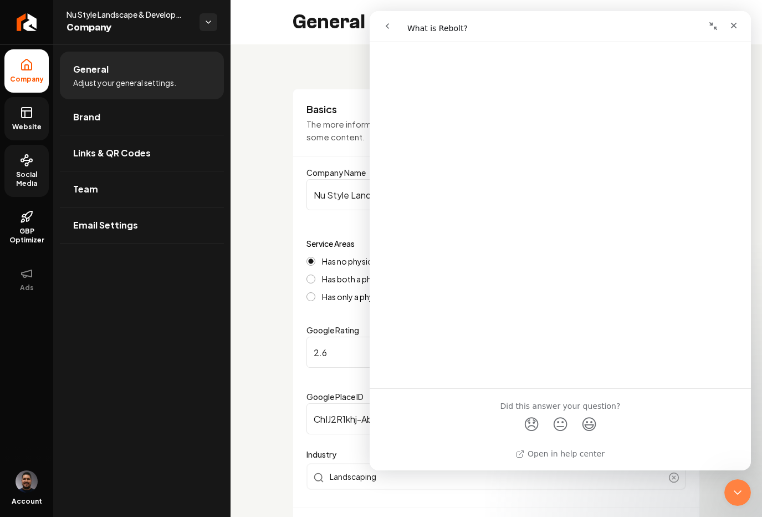
click at [733, 29] on icon "Close" at bounding box center [734, 25] width 9 height 9
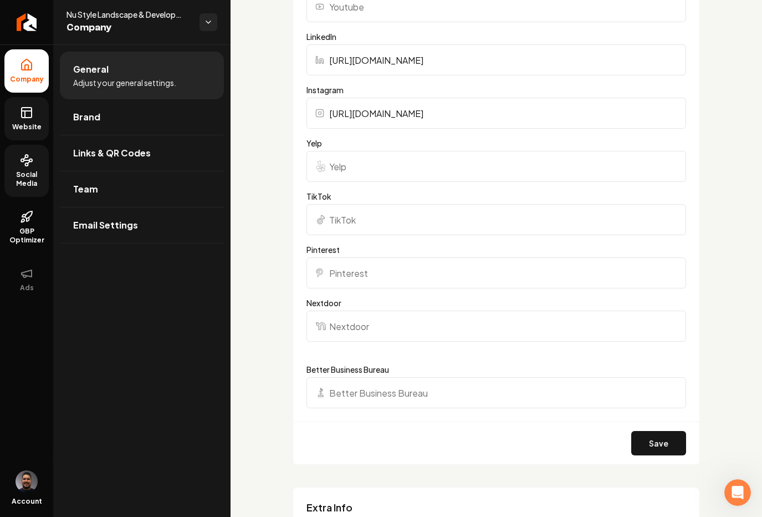
scroll to position [1583, 0]
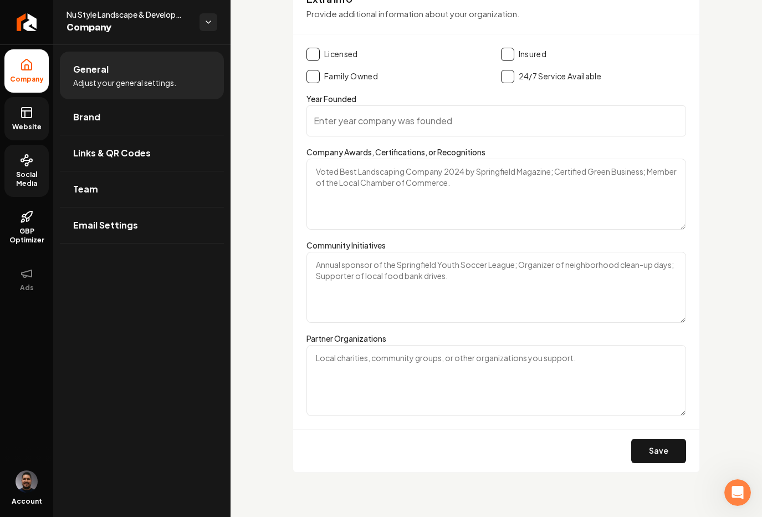
click at [26, 115] on icon at bounding box center [26, 112] width 13 height 13
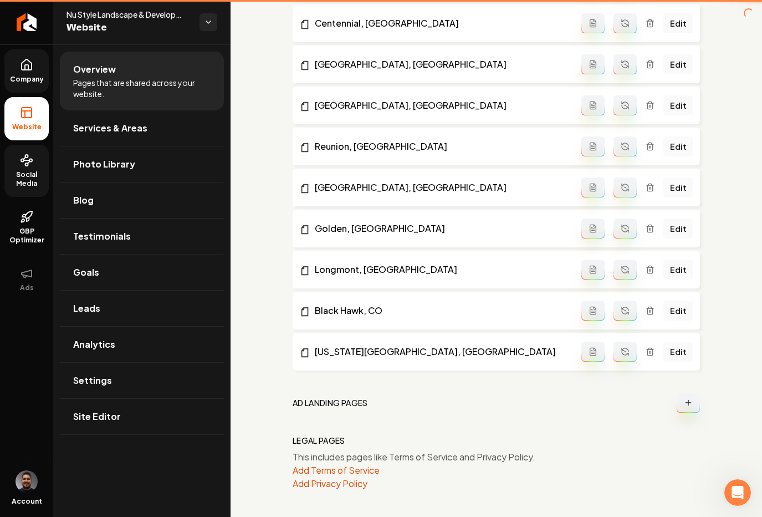
scroll to position [1151, 0]
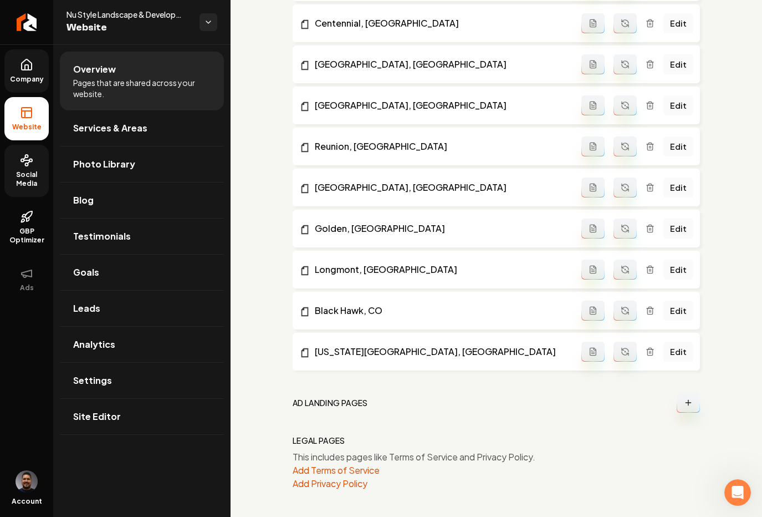
click at [21, 72] on link "Company" at bounding box center [26, 70] width 44 height 43
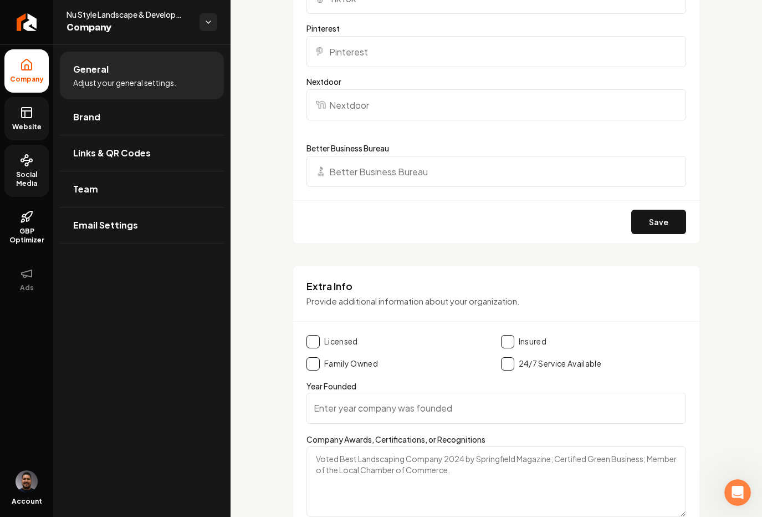
scroll to position [1583, 0]
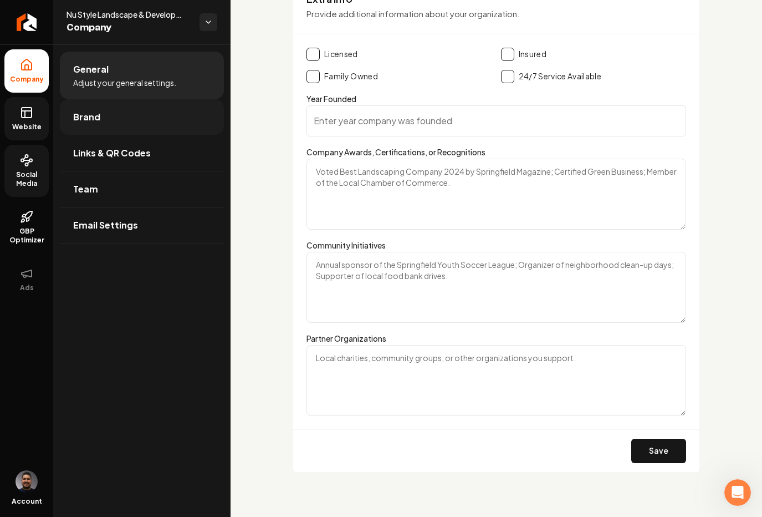
click at [126, 123] on link "Brand" at bounding box center [142, 116] width 164 height 35
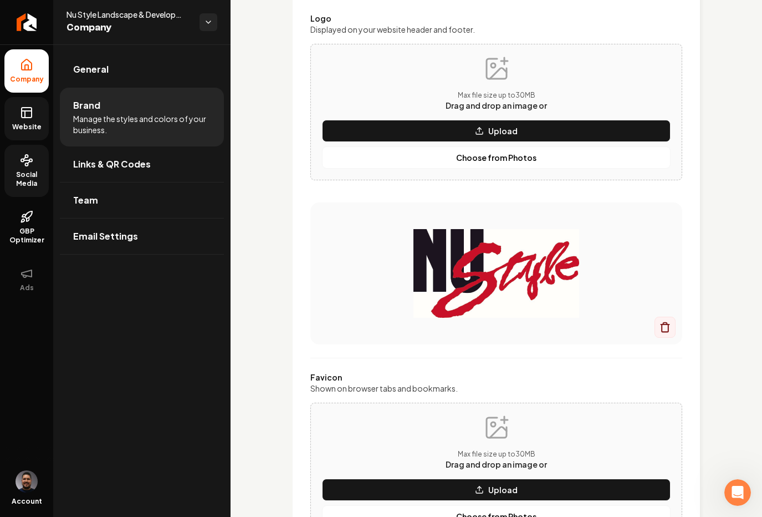
scroll to position [1213, 0]
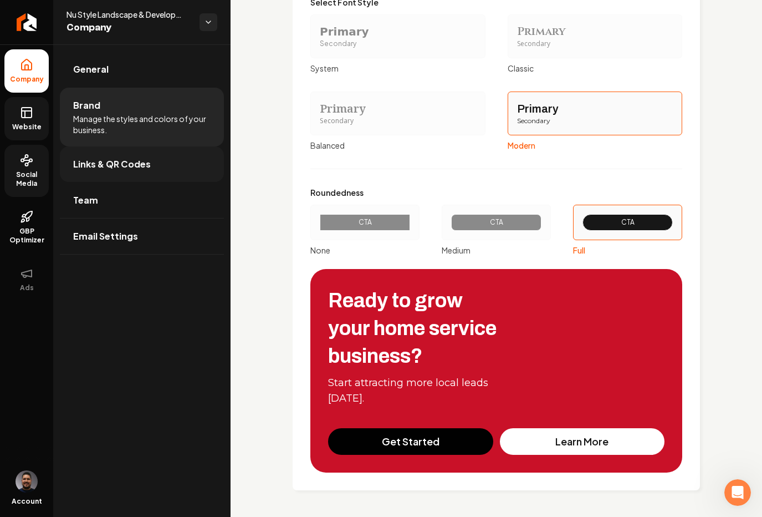
click at [156, 162] on link "Links & QR Codes" at bounding box center [142, 163] width 164 height 35
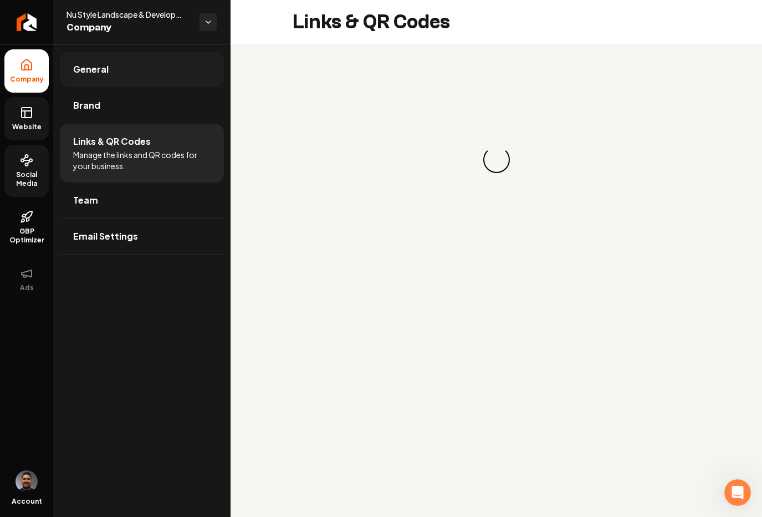
click at [129, 74] on link "General" at bounding box center [142, 69] width 164 height 35
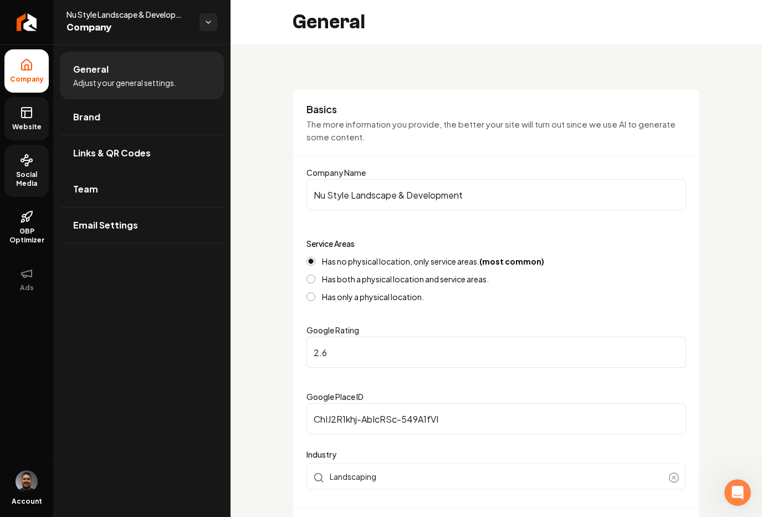
click at [15, 106] on link "Website" at bounding box center [26, 118] width 44 height 43
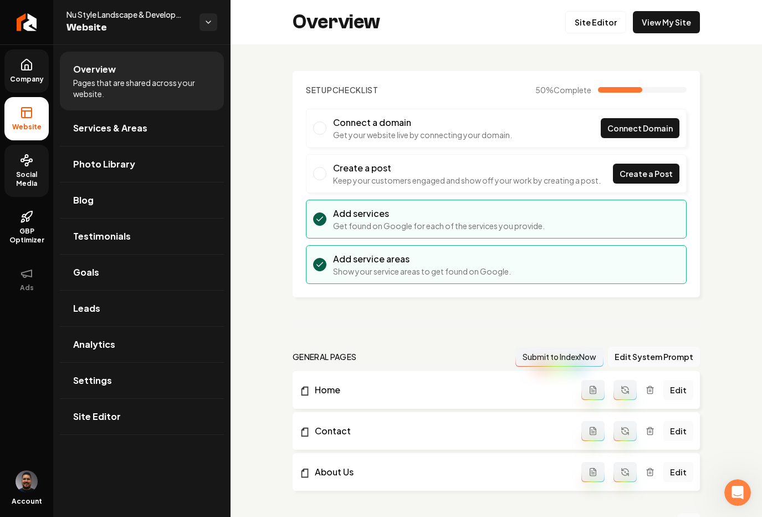
click at [34, 79] on span "Company" at bounding box center [27, 79] width 43 height 9
